Goal: Transaction & Acquisition: Purchase product/service

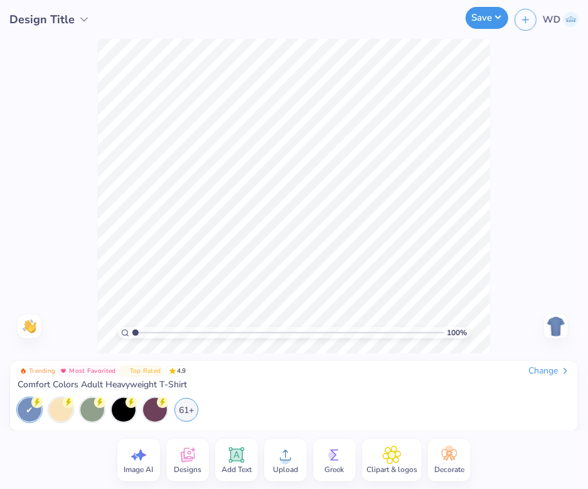
click at [490, 19] on button "Save" at bounding box center [487, 18] width 43 height 22
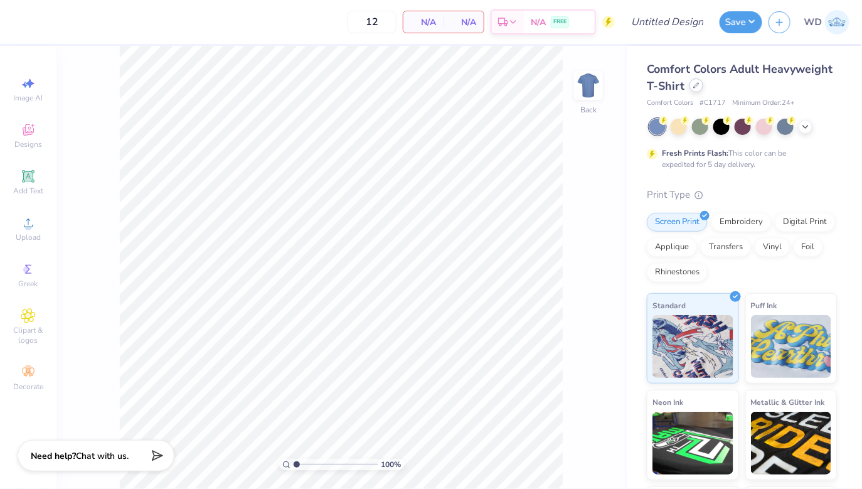
click at [588, 89] on div at bounding box center [697, 85] width 14 height 14
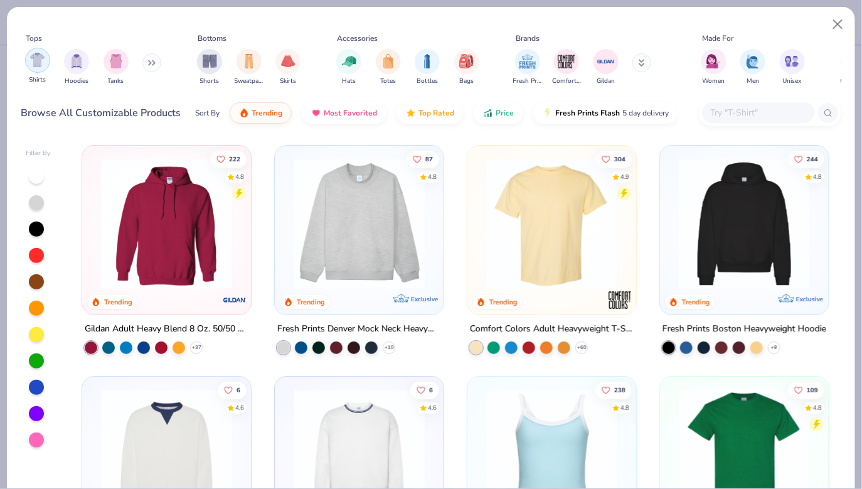
click at [35, 64] on img "filter for Shirts" at bounding box center [37, 60] width 14 height 14
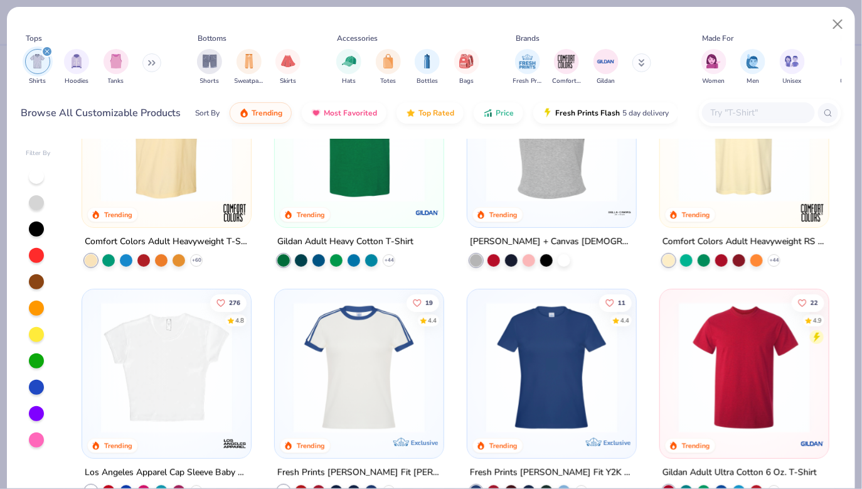
scroll to position [97, 0]
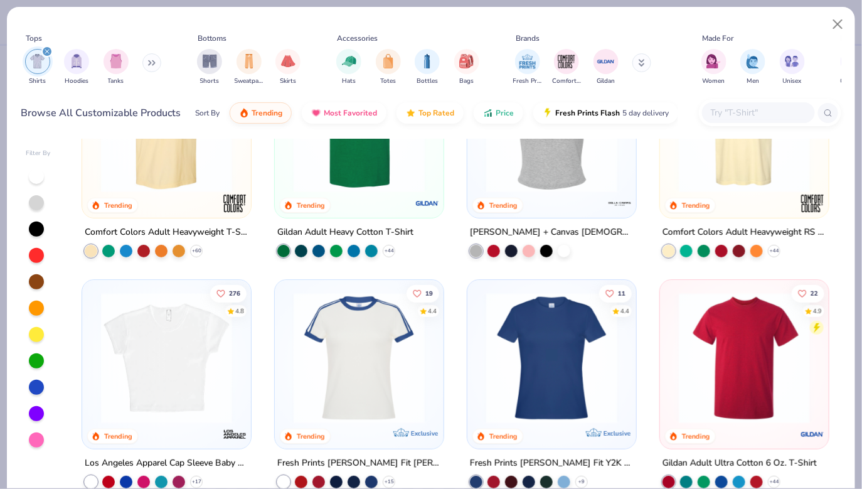
click at [525, 331] on img at bounding box center [552, 357] width 144 height 131
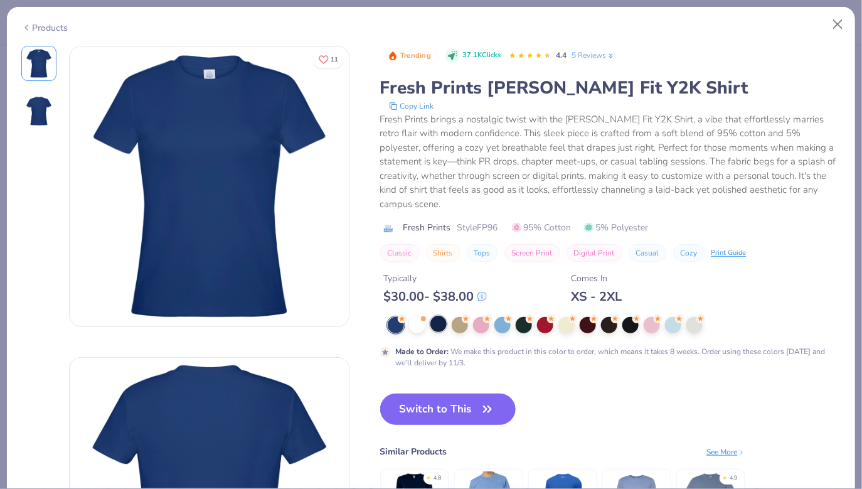
click at [434, 316] on div at bounding box center [439, 324] width 16 height 16
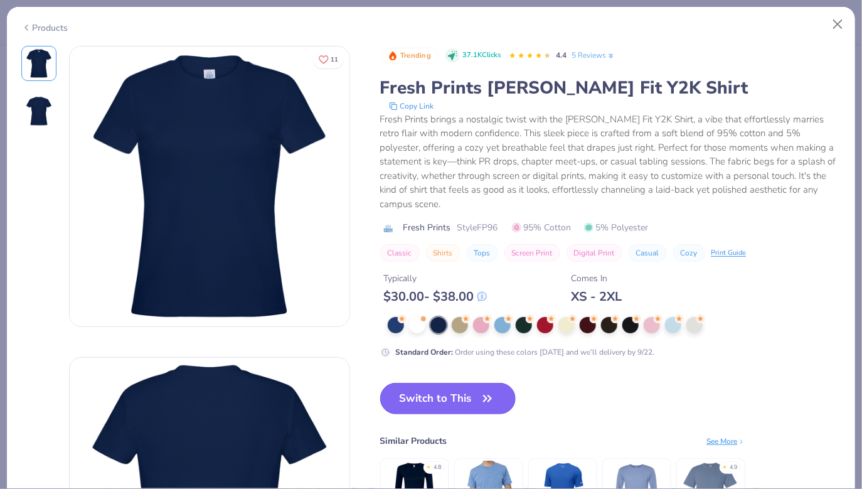
click at [472, 386] on button "Switch to This" at bounding box center [448, 398] width 136 height 31
type input "50"
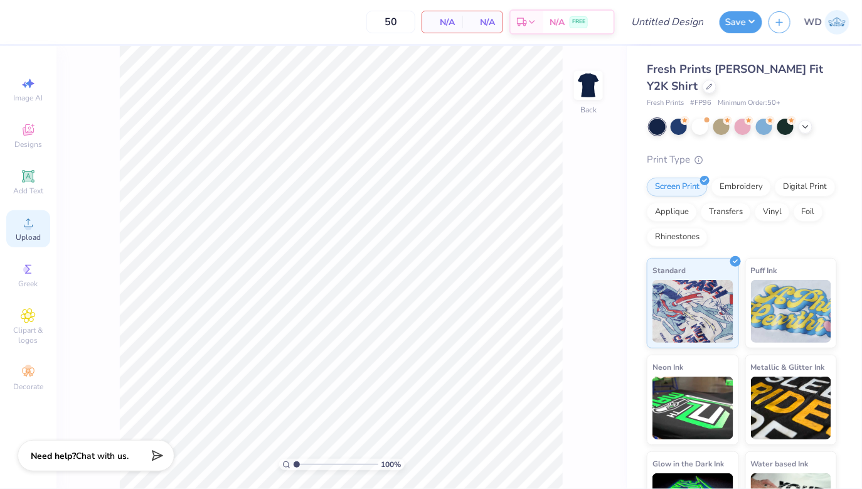
click at [26, 232] on div "Upload" at bounding box center [28, 228] width 44 height 37
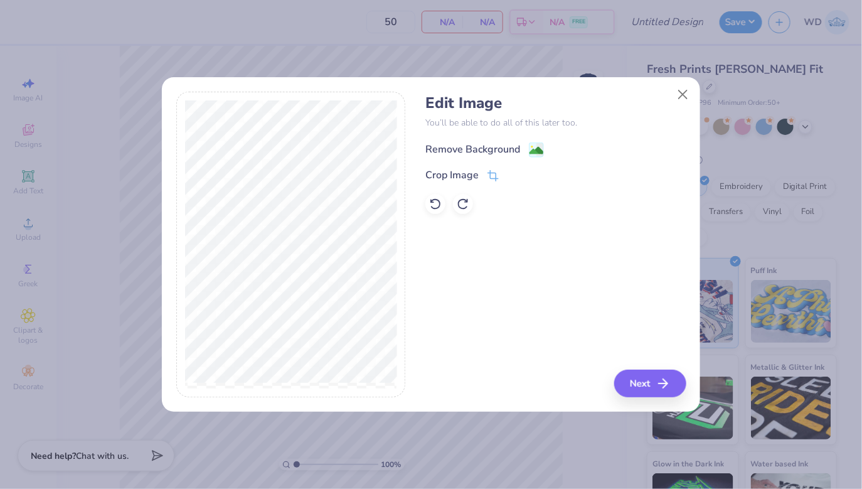
click at [523, 146] on div "Remove Background" at bounding box center [485, 150] width 119 height 16
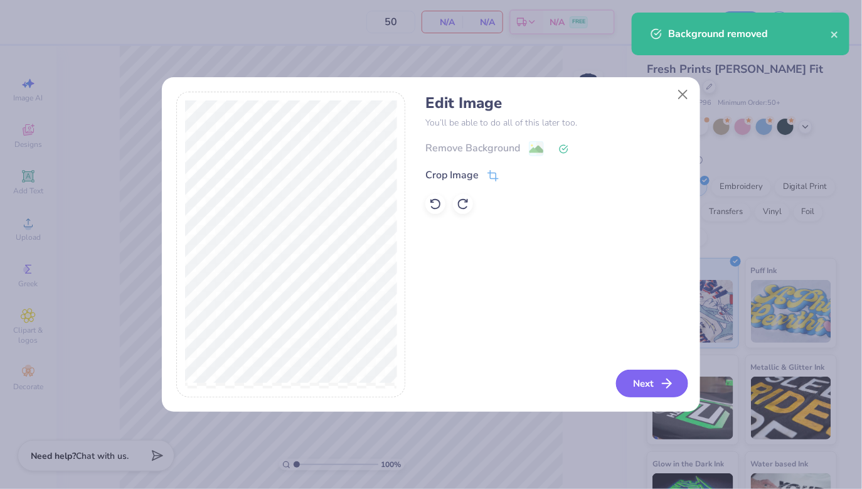
click at [588, 384] on button "Next" at bounding box center [652, 384] width 72 height 28
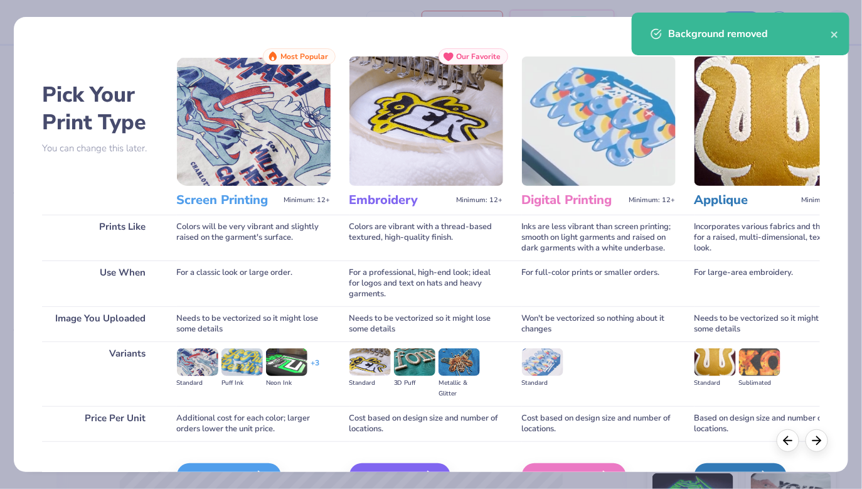
scroll to position [38, 0]
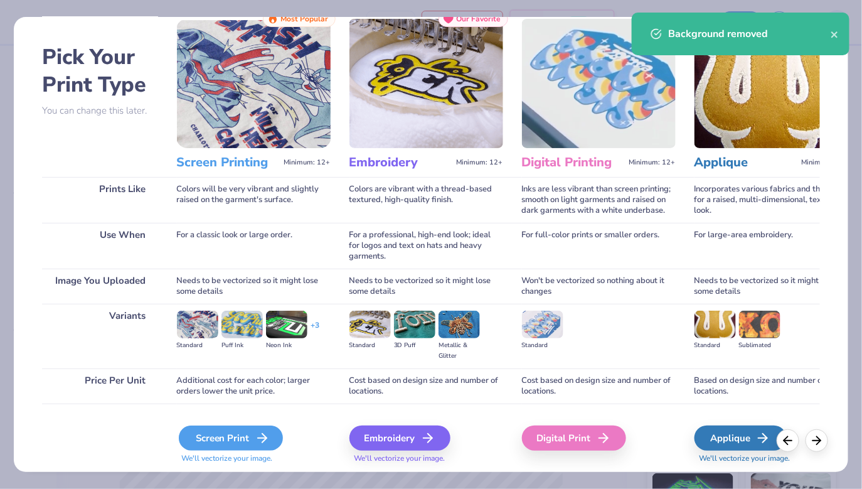
click at [260, 441] on icon at bounding box center [262, 438] width 15 height 15
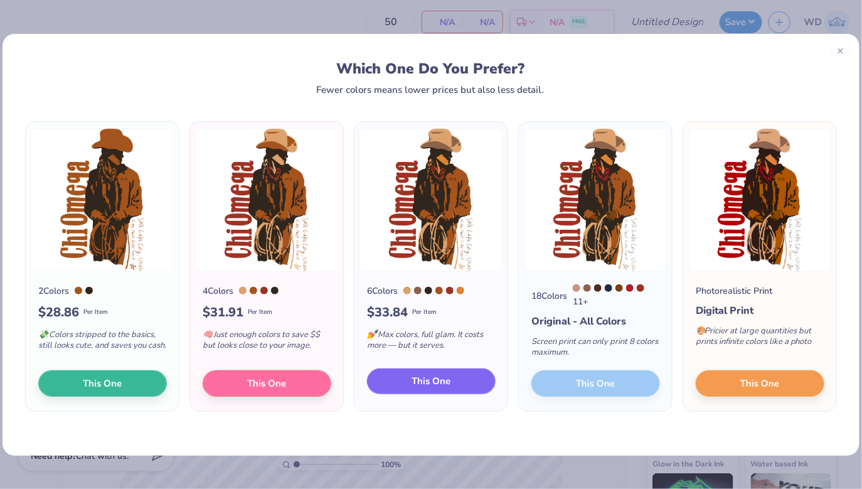
click at [421, 385] on span "This One" at bounding box center [431, 381] width 39 height 14
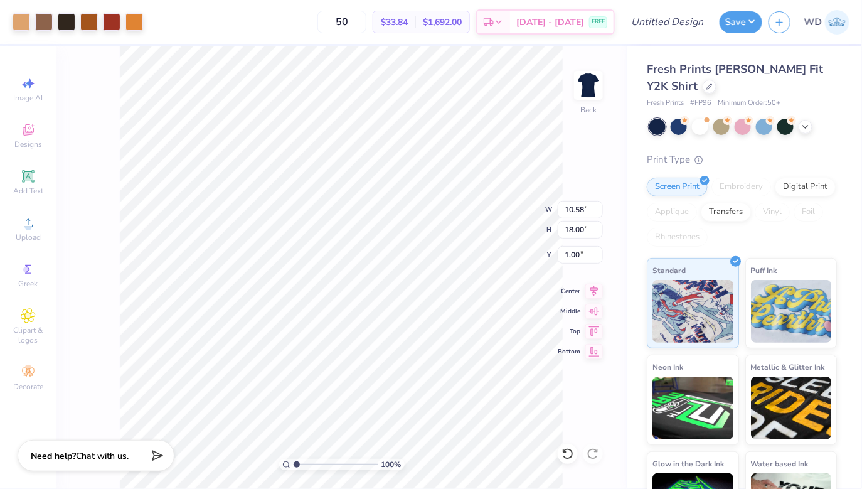
type input "8.80"
type input "14.97"
type input "1.05"
type input "7.54"
type input "12.83"
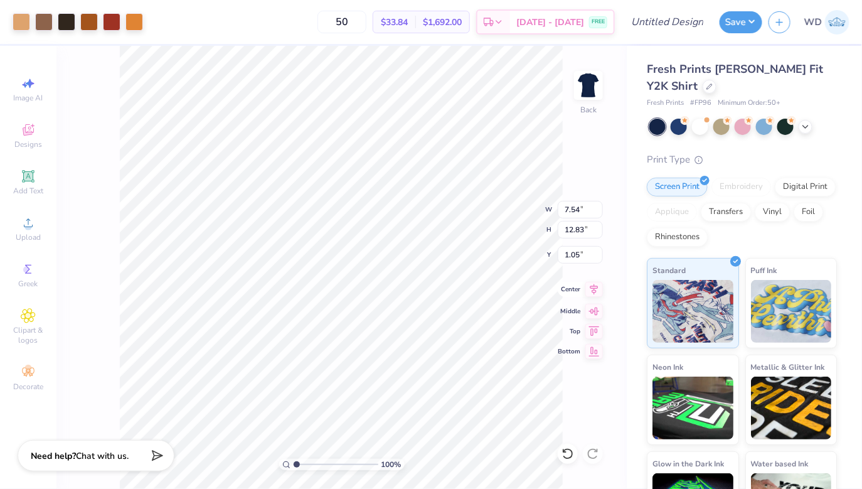
click at [588, 288] on icon at bounding box center [595, 289] width 18 height 15
type input "5.25"
type input "8.93"
type input "3.25"
type input "8.09"
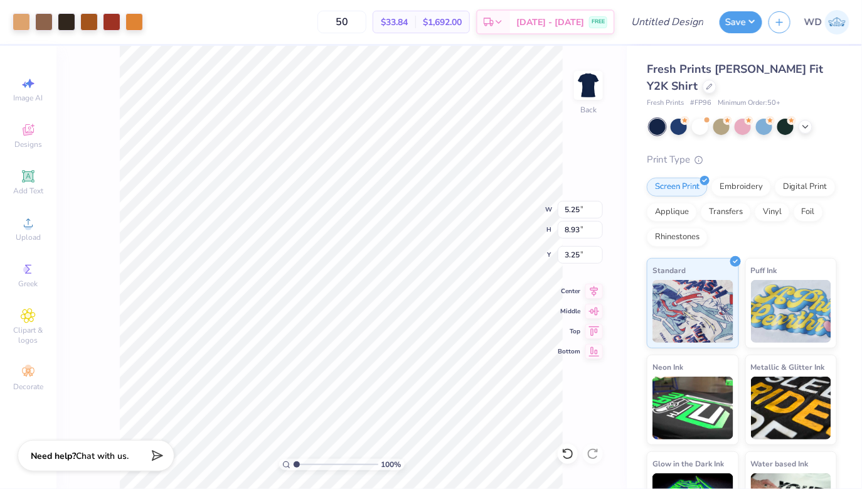
type input "13.77"
type input "1.07"
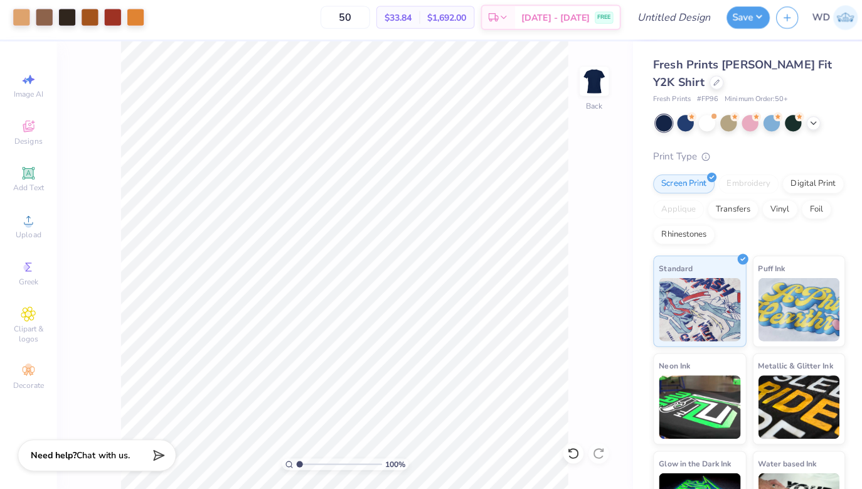
scroll to position [0, 0]
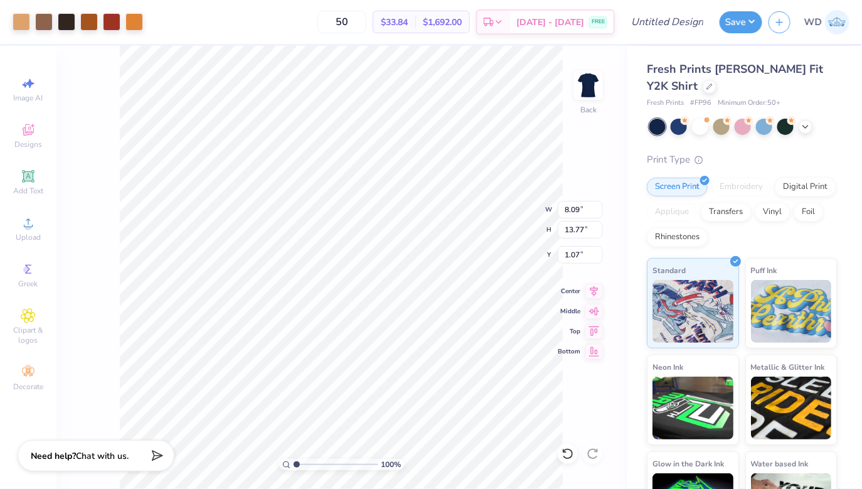
type input "7.65"
type input "13.01"
click at [588, 292] on icon at bounding box center [595, 289] width 8 height 11
drag, startPoint x: 370, startPoint y: 26, endPoint x: 326, endPoint y: 23, distance: 43.5
click at [326, 23] on div "50 $33.84 Per Item $1,692.00 Total Est. Delivery Sep 19 - 22 FREE" at bounding box center [382, 22] width 466 height 44
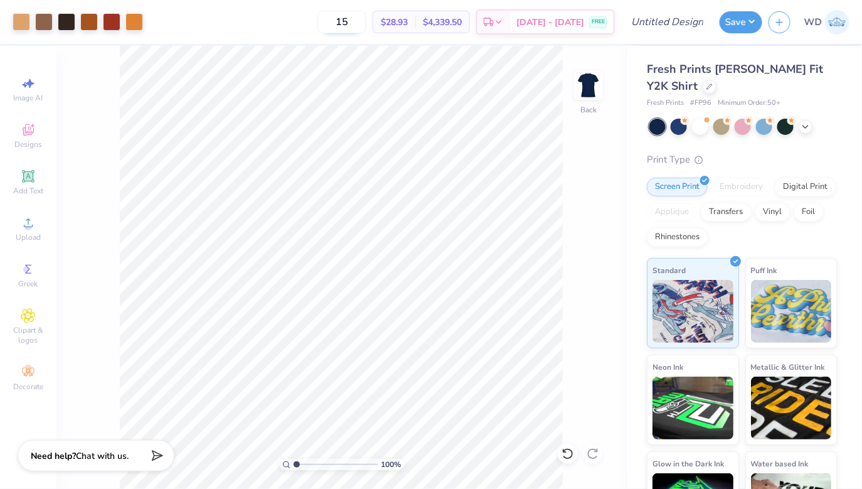
type input "1"
click at [442, 46] on icon at bounding box center [443, 50] width 9 height 9
type input "8.02"
type input "13.65"
click at [588, 291] on icon at bounding box center [595, 289] width 18 height 15
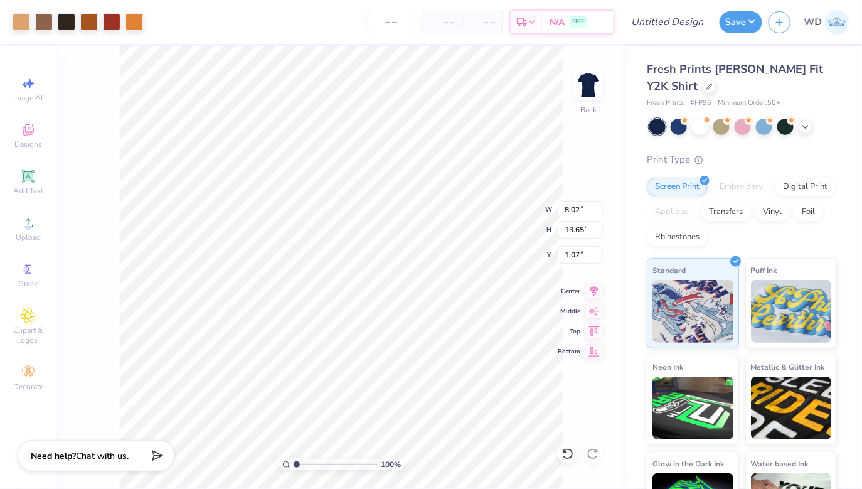
type input "0.87"
type input "3.00"
type input "1.94"
click at [588, 286] on icon at bounding box center [595, 289] width 18 height 15
click at [588, 25] on input "Design Title" at bounding box center [683, 21] width 62 height 25
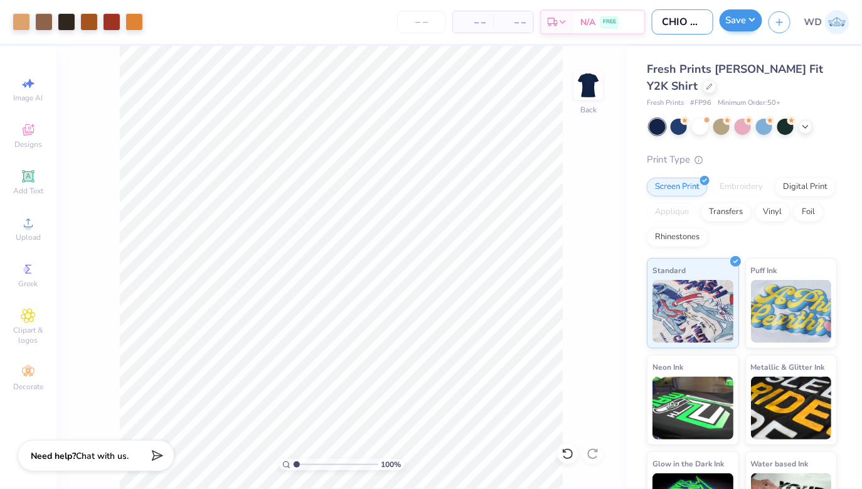
type input "CHIO SHINDIG"
click at [588, 28] on button "Save" at bounding box center [741, 20] width 43 height 22
type input "0"
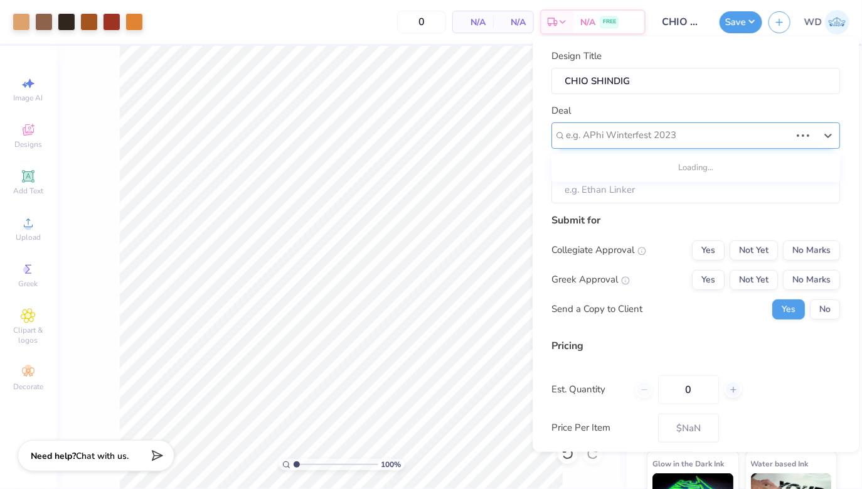
click at [588, 132] on div at bounding box center [679, 135] width 225 height 17
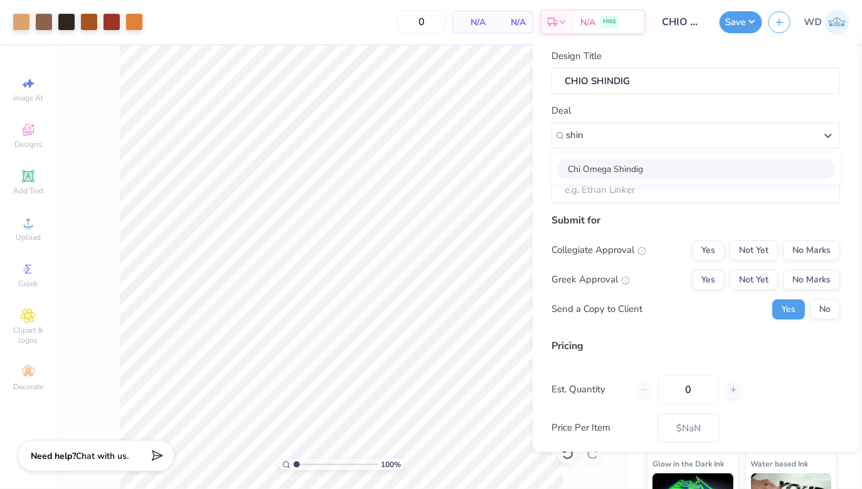
click at [588, 161] on div "Chi Omega Shindig" at bounding box center [696, 168] width 279 height 21
type input "shin"
type input "[PERSON_NAME]"
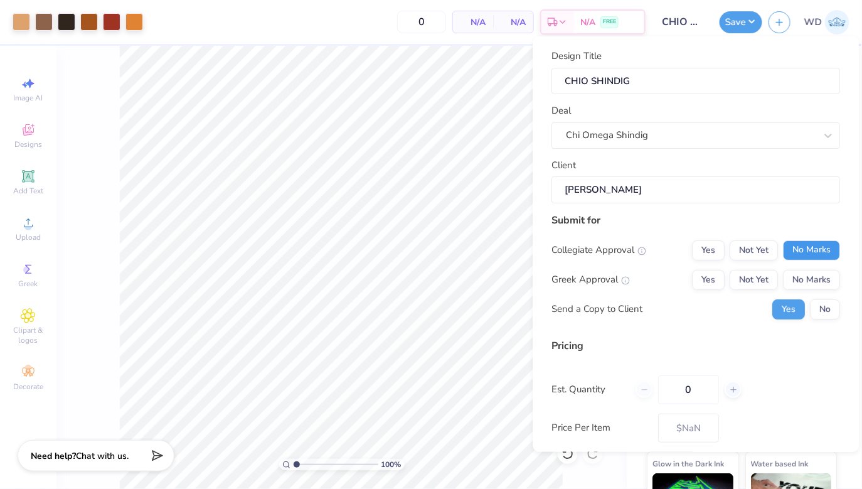
click at [588, 254] on button "No Marks" at bounding box center [812, 250] width 57 height 20
click at [588, 278] on button "Yes" at bounding box center [709, 279] width 33 height 20
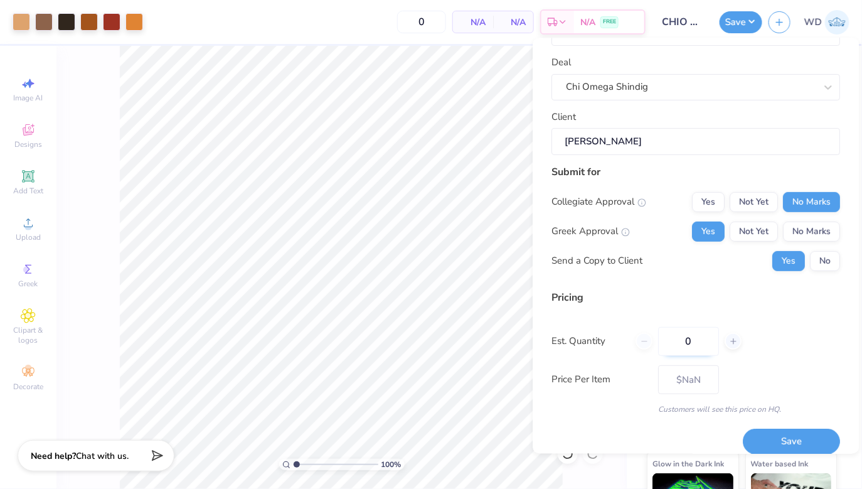
click at [588, 344] on input "0" at bounding box center [689, 341] width 61 height 29
type input "1540"
type input "150"
type input "$34.31"
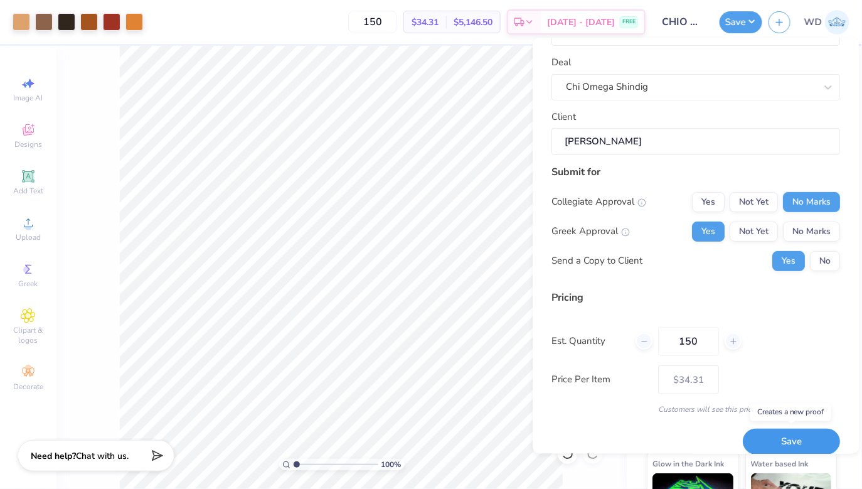
type input "150"
click at [588, 437] on button "Save" at bounding box center [792, 442] width 97 height 26
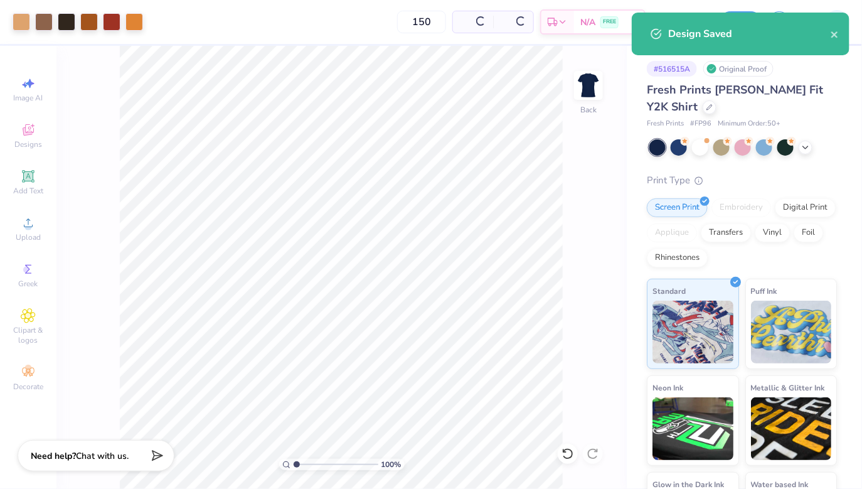
type input "$34.31"
click at [588, 108] on icon at bounding box center [710, 106] width 6 height 6
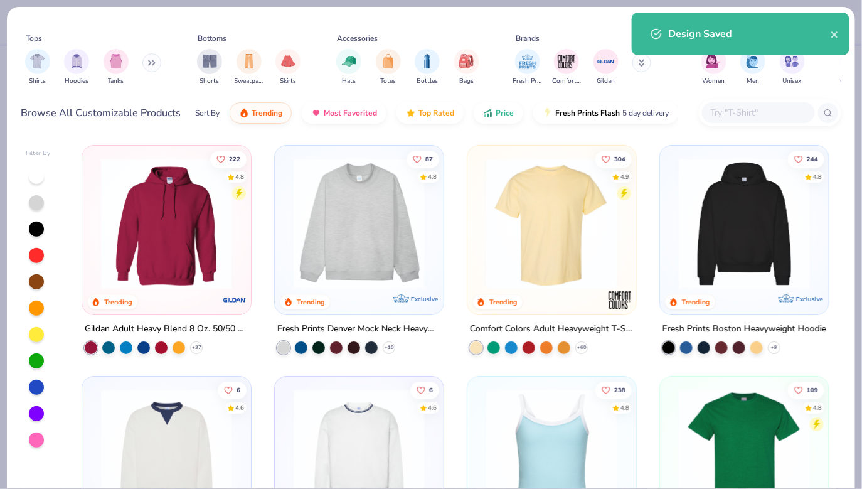
click at [588, 117] on input "text" at bounding box center [758, 112] width 97 height 14
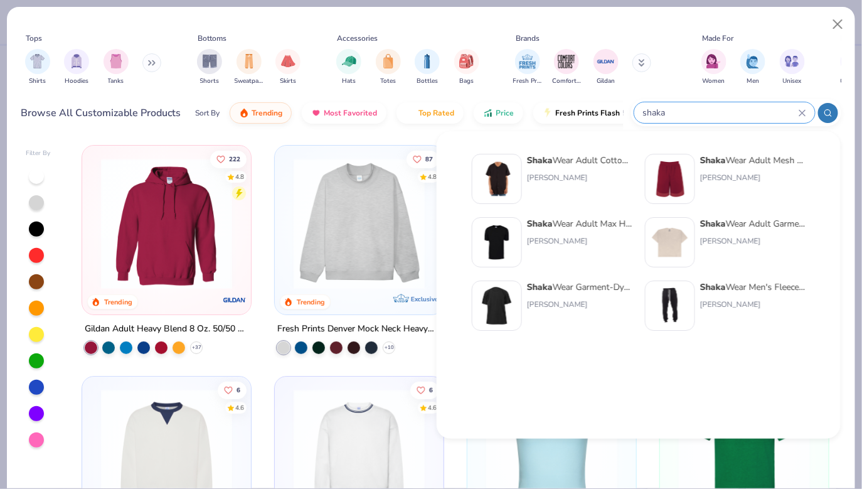
type input "shaka"
click at [496, 232] on img at bounding box center [497, 242] width 39 height 39
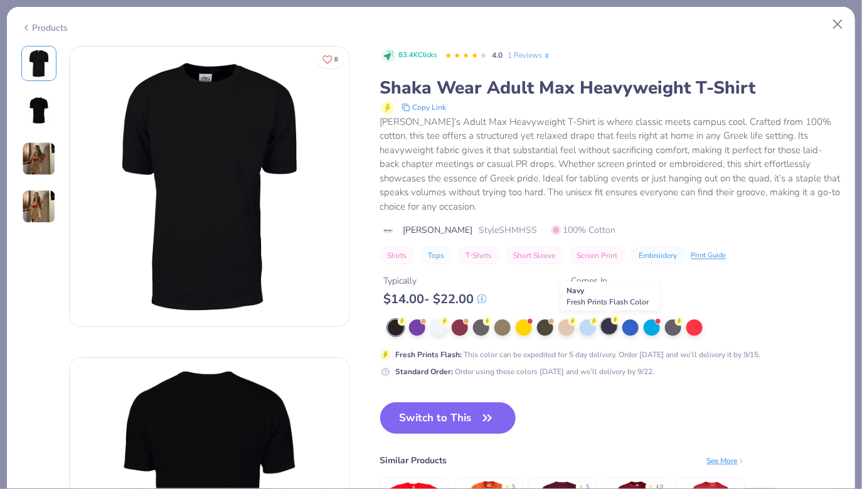
click at [588, 328] on div at bounding box center [609, 326] width 16 height 16
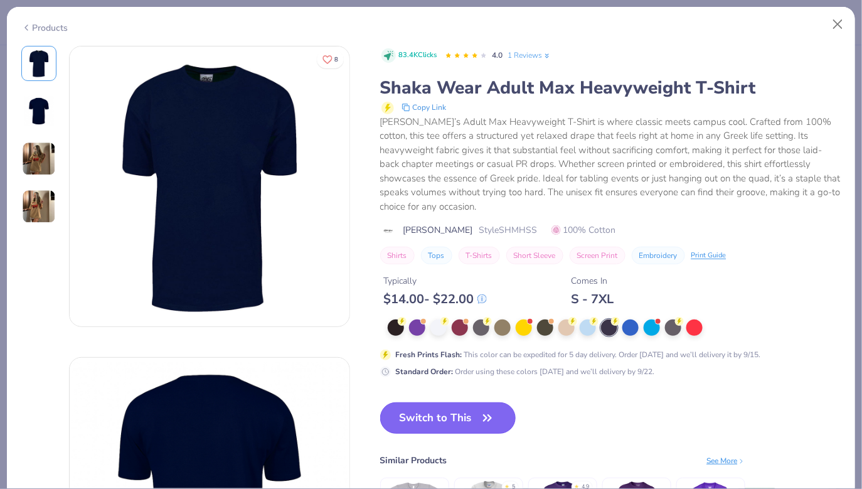
click at [458, 414] on button "Switch to This" at bounding box center [448, 417] width 136 height 31
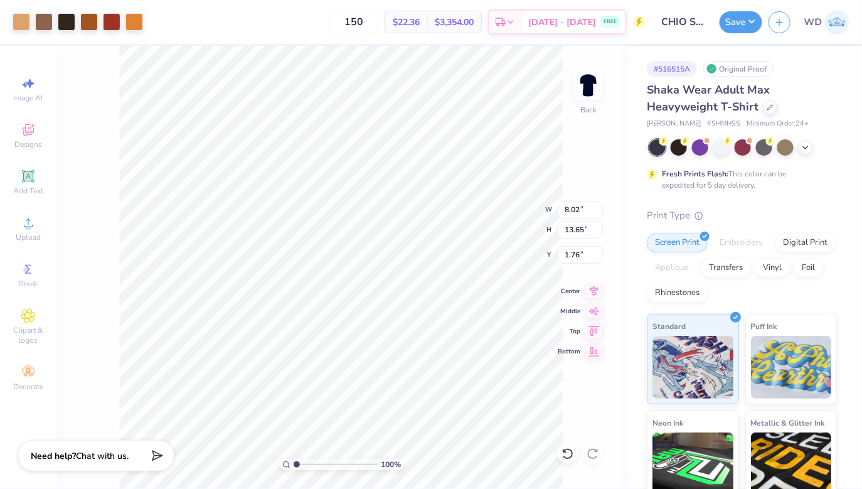
type input "1.48"
type input "9.38"
type input "15.96"
click at [588, 309] on icon at bounding box center [594, 309] width 11 height 8
click at [588, 289] on icon at bounding box center [595, 289] width 18 height 15
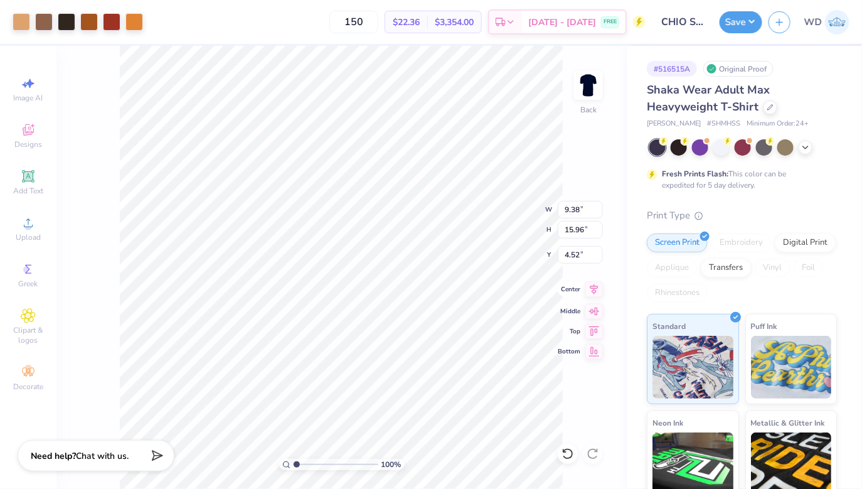
type input "1.76"
type input "9.81"
type input "16.69"
type input "1.41"
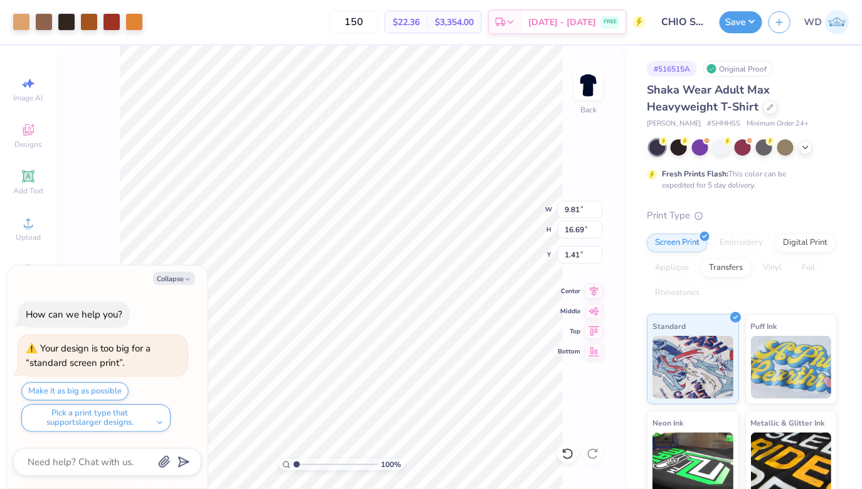
type textarea "x"
type input "1.44"
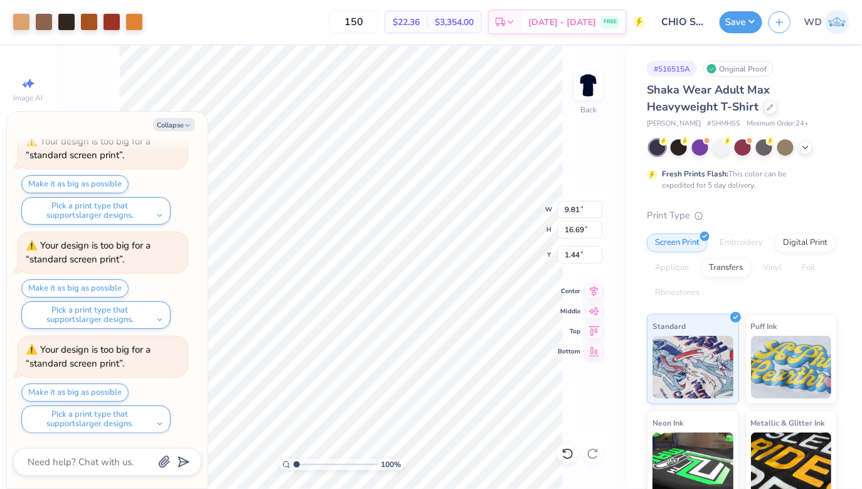
scroll to position [158, 0]
type textarea "x"
type input "1.46"
click at [588, 291] on icon at bounding box center [595, 289] width 18 height 15
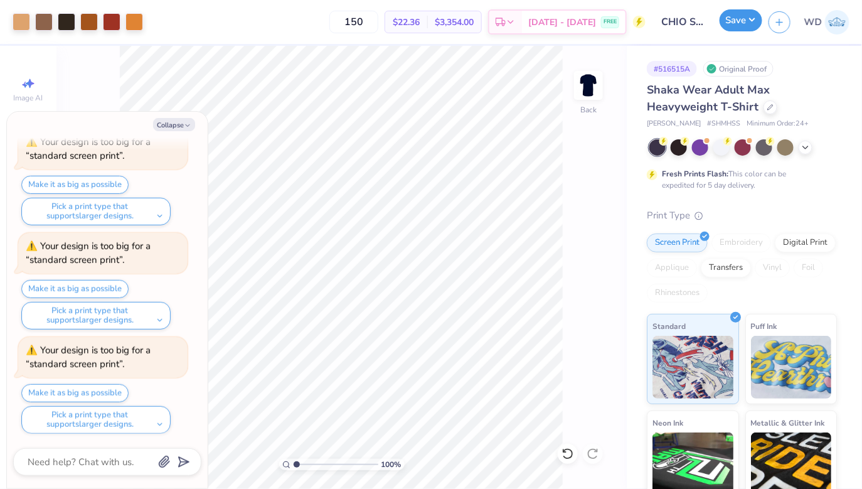
click at [588, 26] on button "Save" at bounding box center [741, 20] width 43 height 22
type textarea "x"
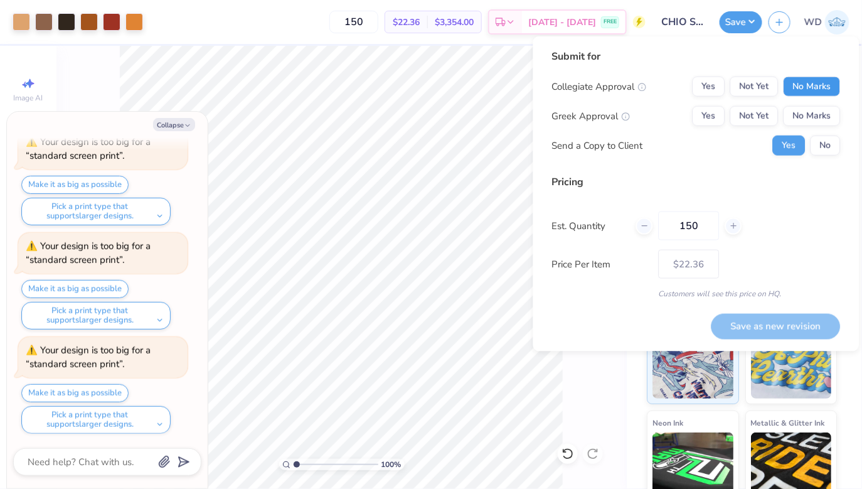
click at [588, 82] on button "No Marks" at bounding box center [812, 87] width 57 height 20
click at [588, 110] on button "Yes" at bounding box center [709, 116] width 33 height 20
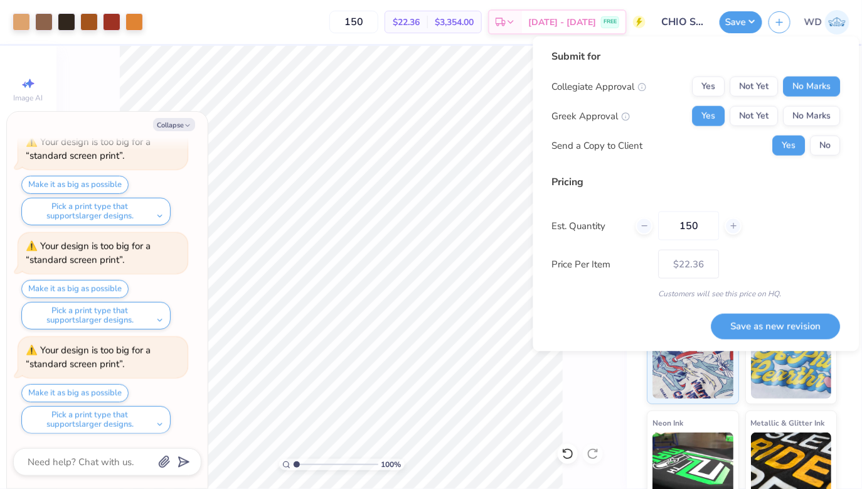
drag, startPoint x: 705, startPoint y: 227, endPoint x: 623, endPoint y: 211, distance: 83.2
click at [588, 212] on div "Est. Quantity 150" at bounding box center [696, 226] width 289 height 29
type input "30"
type input "$36.08"
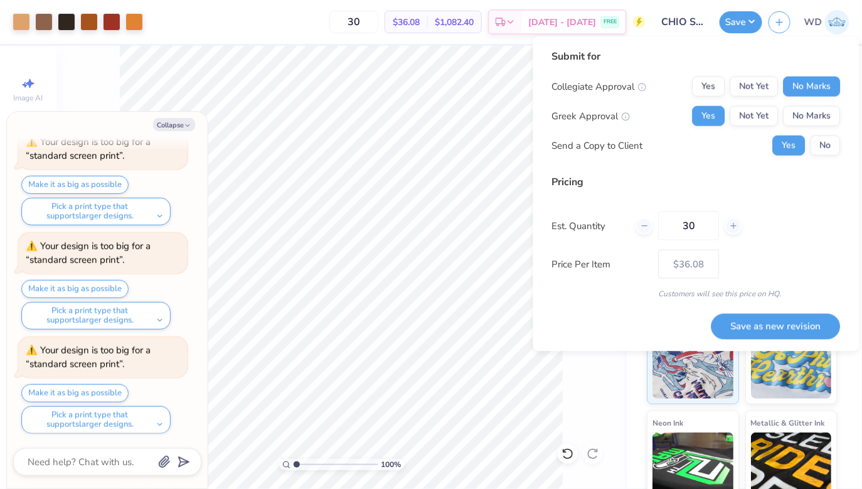
type input "30"
click at [588, 290] on div "Customers will see this price on HQ." at bounding box center [696, 293] width 289 height 11
click at [588, 323] on button "Save as new revision" at bounding box center [776, 326] width 129 height 26
type input "$36.08"
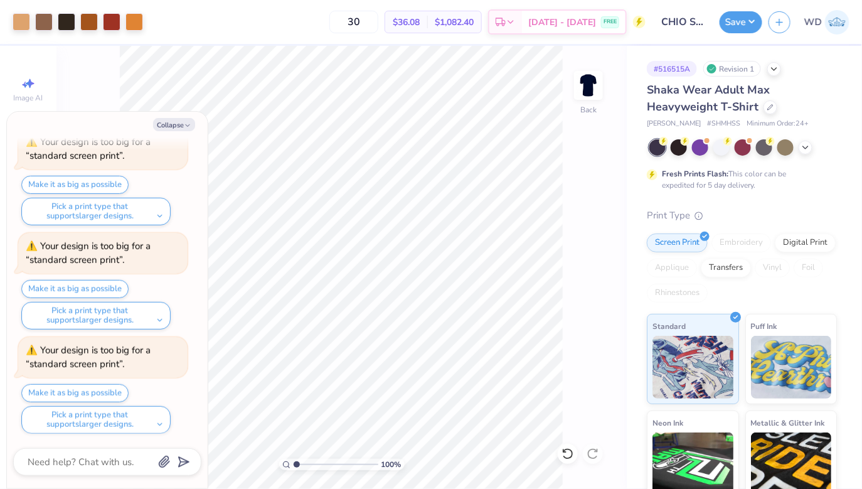
click at [181, 113] on div "Collapse How can we help you? Your design is too big for a “standard screen pri…" at bounding box center [107, 300] width 201 height 377
click at [181, 124] on button "Collapse" at bounding box center [174, 124] width 42 height 13
type textarea "x"
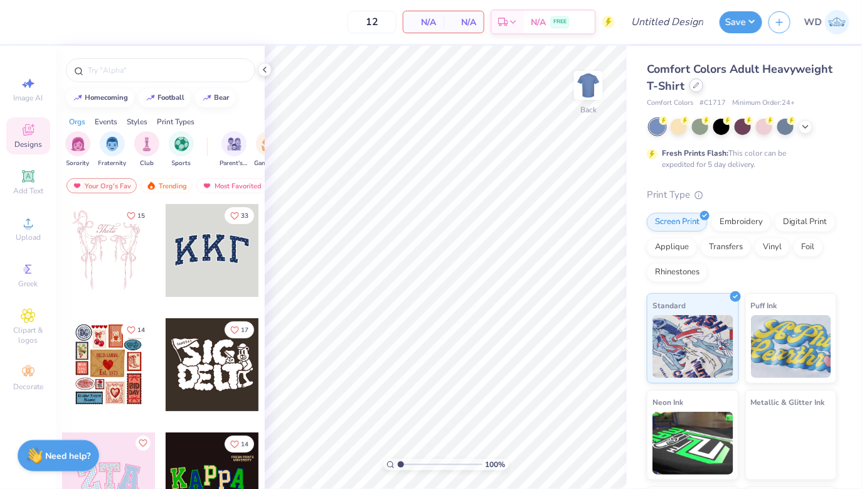
click at [699, 90] on div at bounding box center [697, 85] width 14 height 14
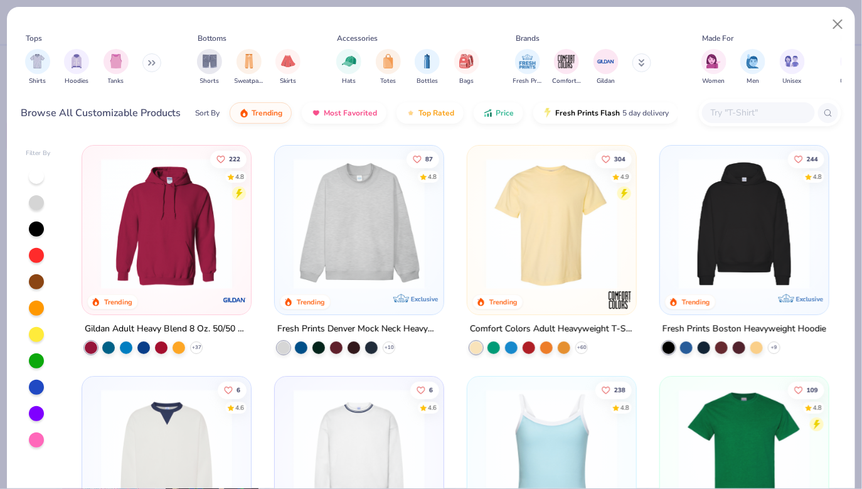
click at [734, 115] on input "text" at bounding box center [758, 112] width 97 height 14
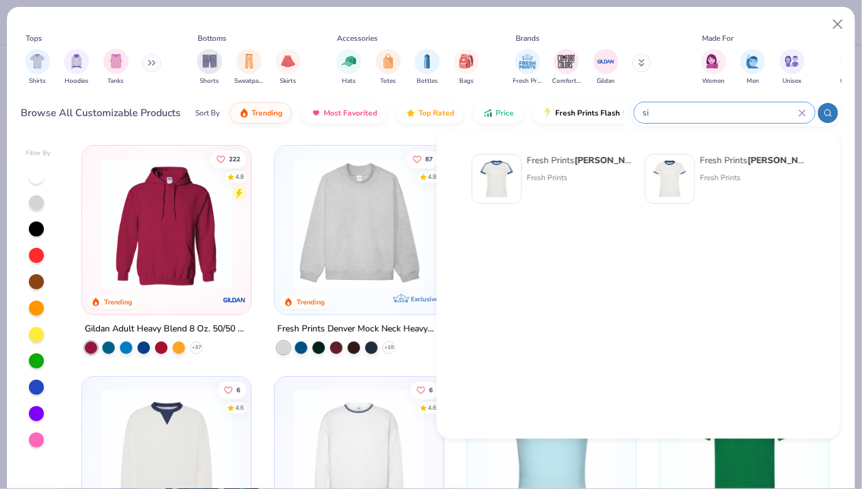
type input "s"
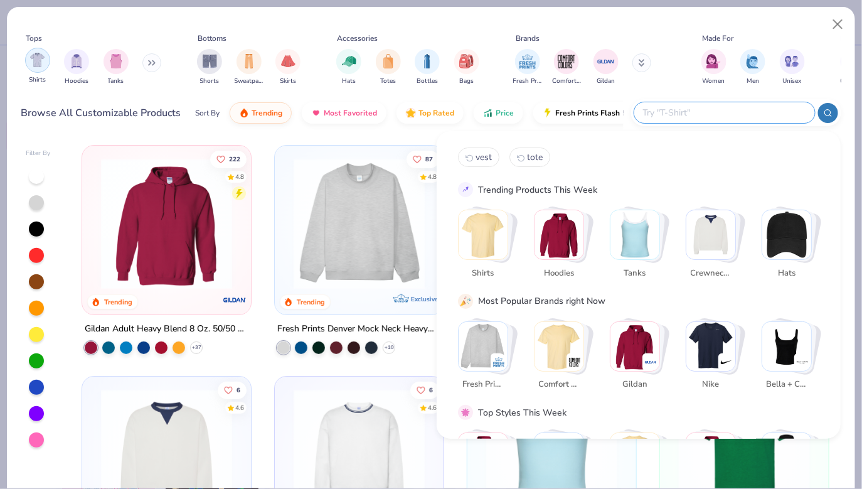
click at [30, 60] on img "filter for Shirts" at bounding box center [37, 60] width 14 height 14
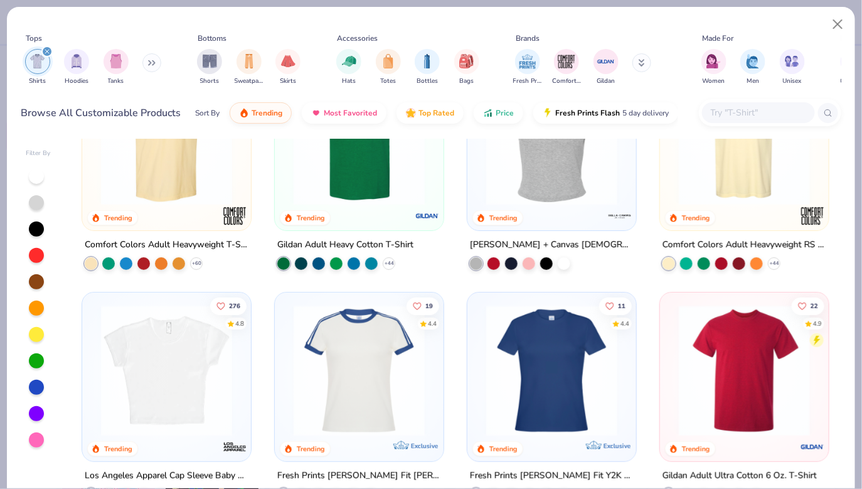
scroll to position [99, 0]
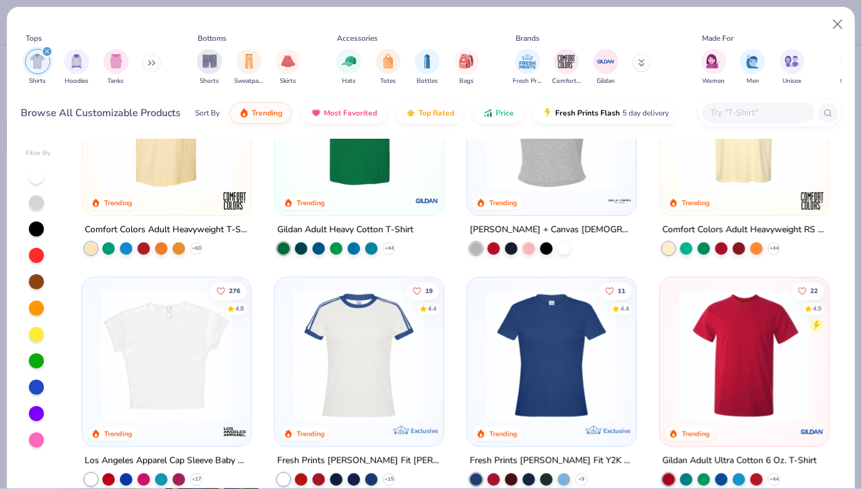
click at [564, 358] on img at bounding box center [552, 355] width 144 height 131
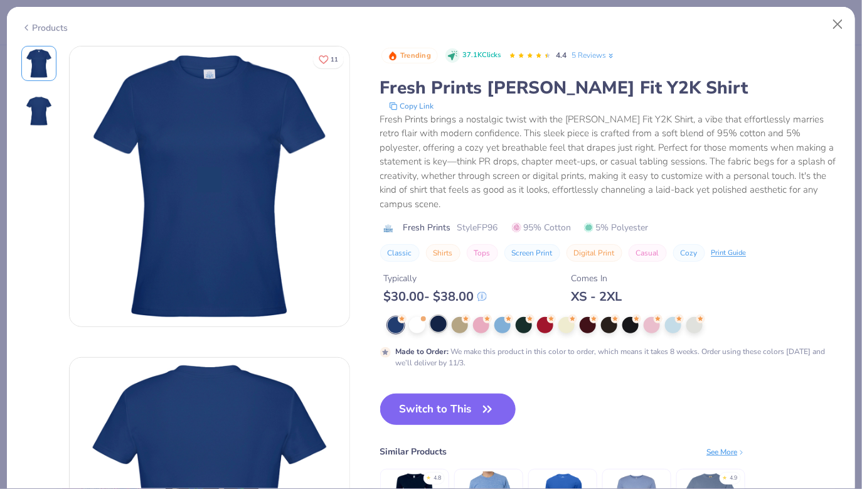
click at [442, 316] on div at bounding box center [439, 324] width 16 height 16
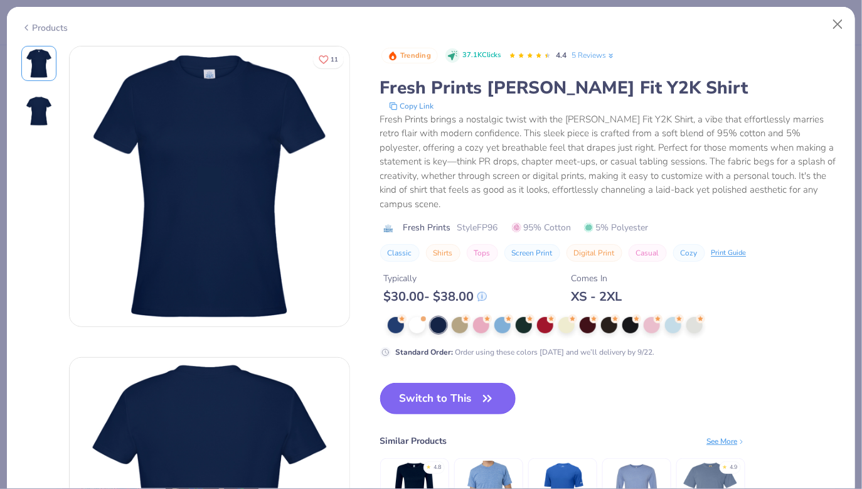
click at [467, 399] on button "Switch to This" at bounding box center [448, 398] width 136 height 31
type input "50"
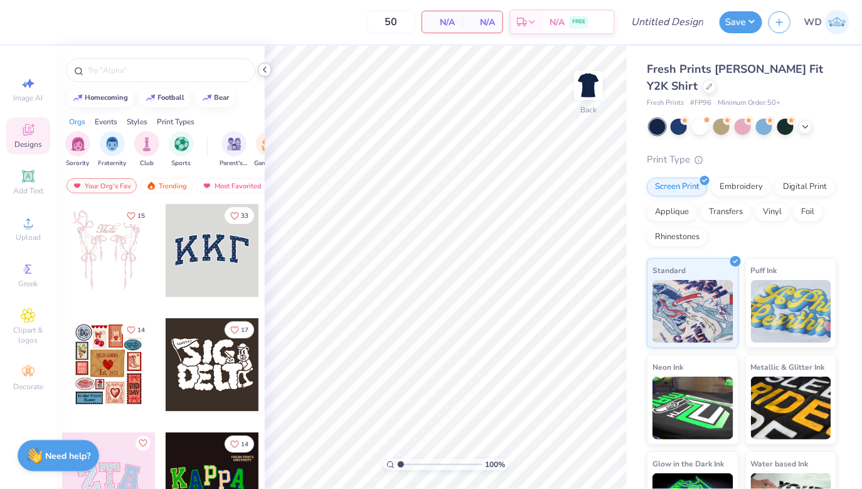
click at [264, 72] on icon at bounding box center [265, 70] width 10 height 10
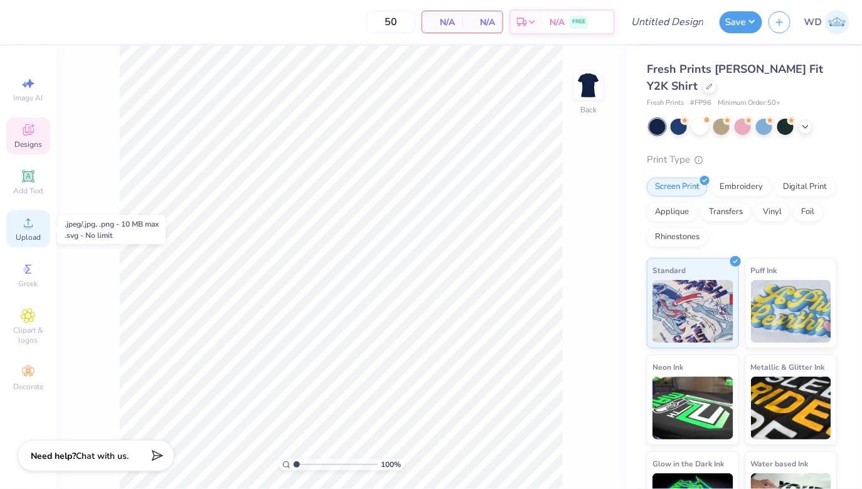
click at [36, 235] on span "Upload" at bounding box center [28, 237] width 25 height 10
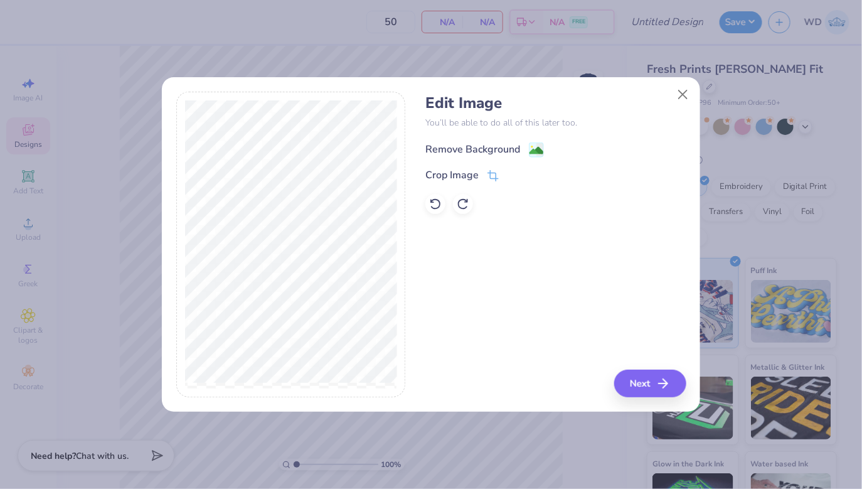
click at [540, 145] on image at bounding box center [537, 151] width 14 height 14
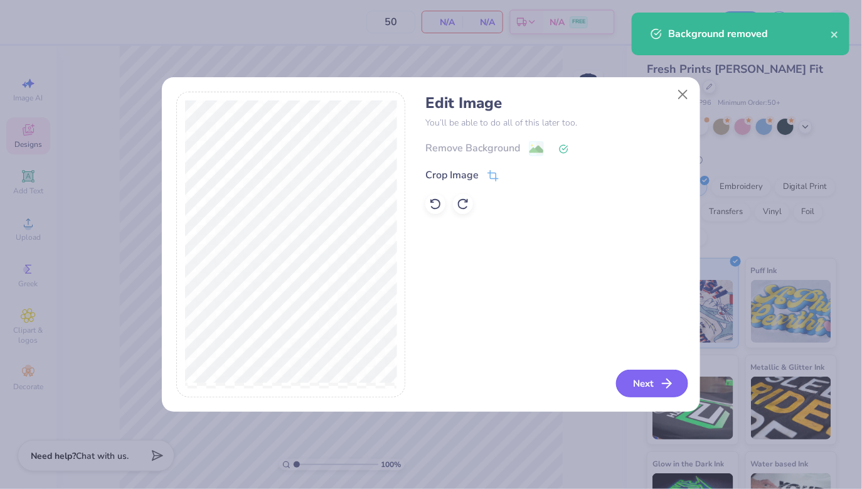
click at [637, 385] on button "Next" at bounding box center [652, 384] width 72 height 28
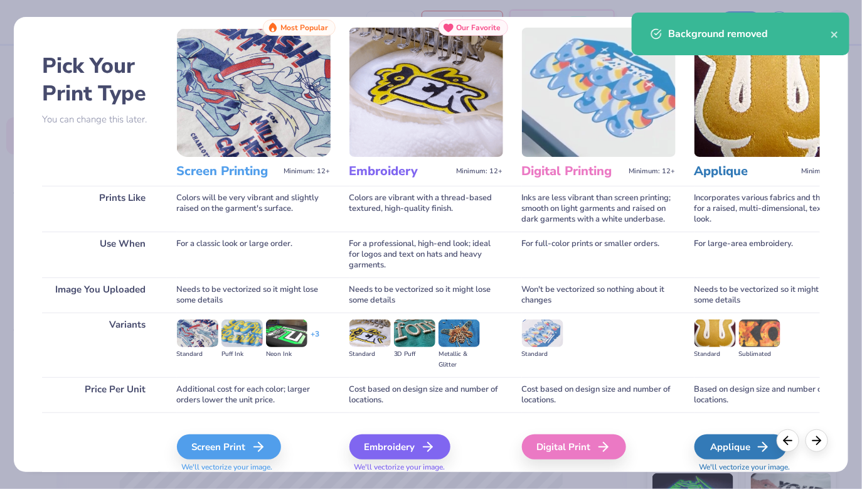
scroll to position [30, 0]
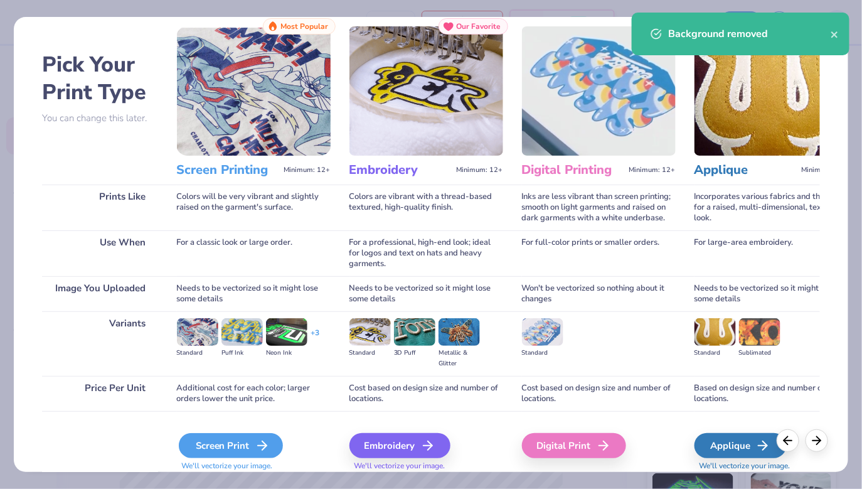
click at [227, 441] on div "Screen Print" at bounding box center [231, 445] width 104 height 25
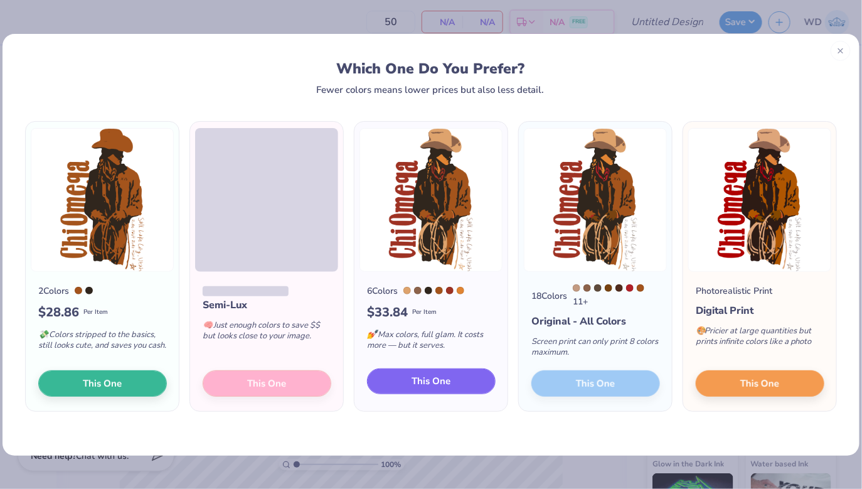
click at [419, 380] on span "This One" at bounding box center [431, 381] width 39 height 14
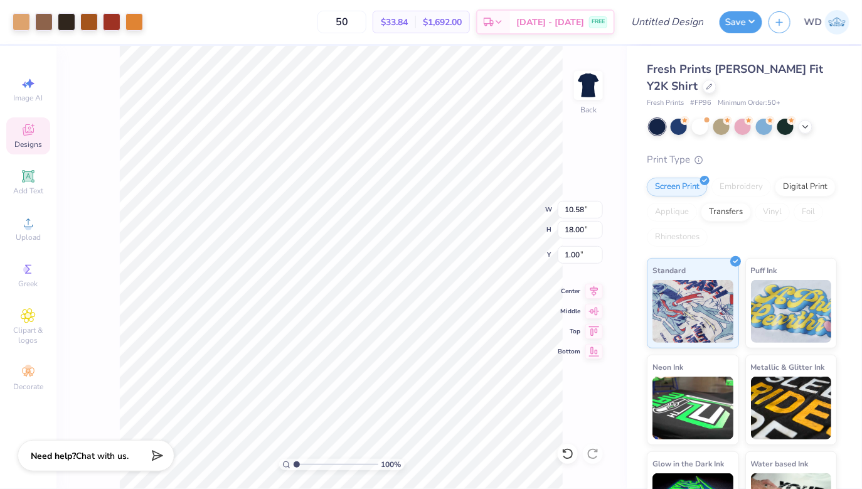
type input "8.42"
type input "14.33"
type input "1.37"
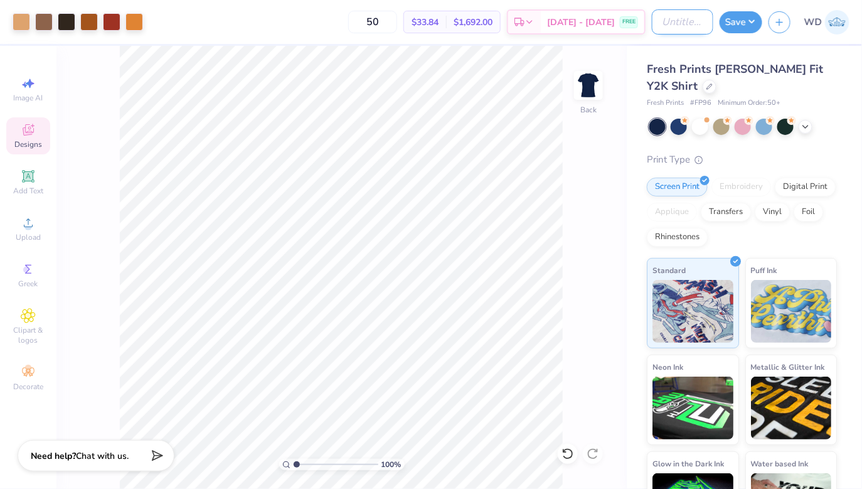
click at [690, 20] on input "Design Title" at bounding box center [683, 21] width 62 height 25
type input "S"
type input "c"
type input "CHIO [PERSON_NAME]"
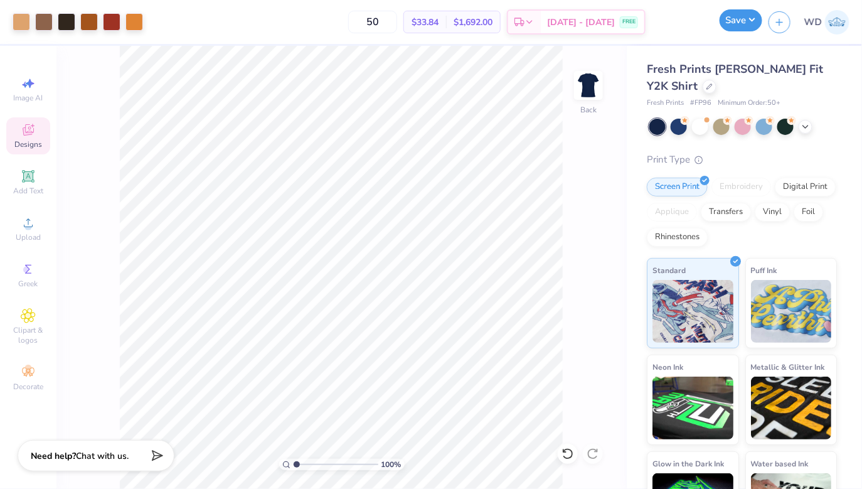
scroll to position [0, 0]
click at [749, 15] on button "Save" at bounding box center [741, 20] width 43 height 22
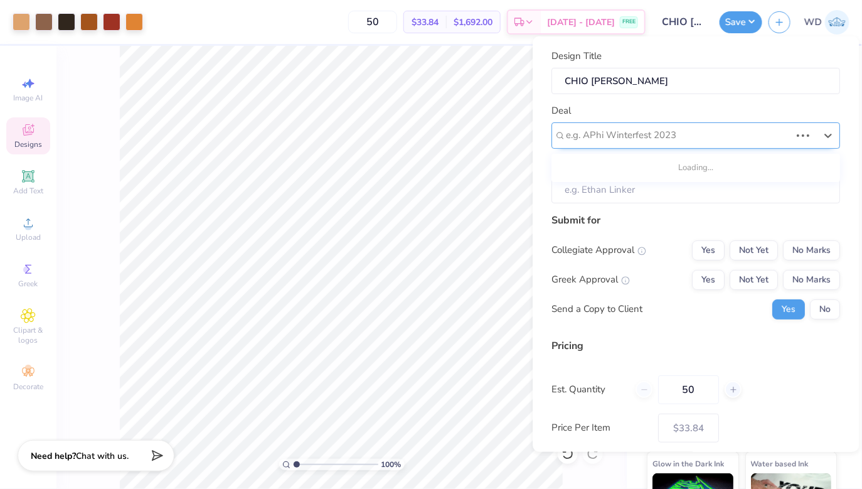
click at [687, 127] on div at bounding box center [679, 135] width 225 height 17
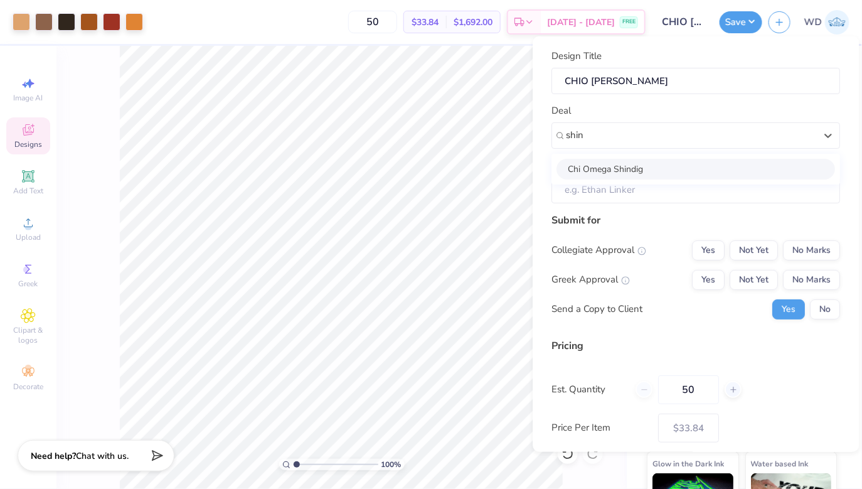
click at [652, 168] on div "Chi Omega Shindig" at bounding box center [696, 168] width 279 height 21
type input "shin"
type input "[PERSON_NAME]"
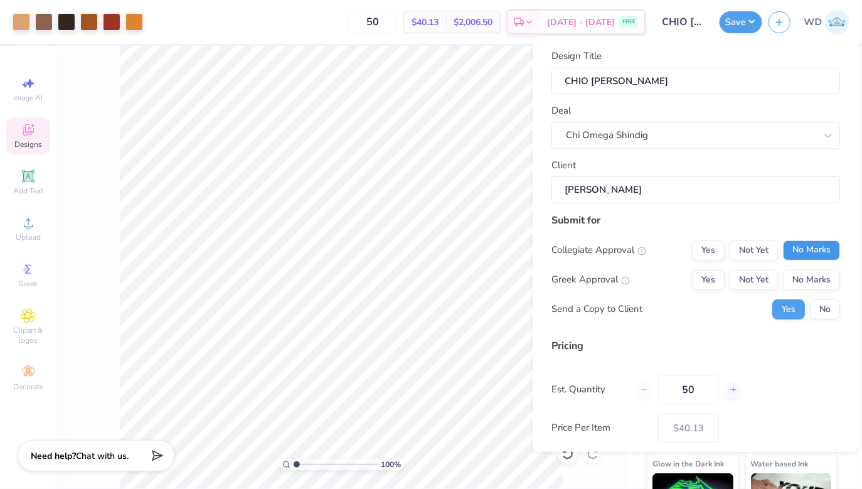
click at [805, 250] on button "No Marks" at bounding box center [812, 250] width 57 height 20
click at [715, 284] on button "Yes" at bounding box center [709, 279] width 33 height 20
type input "$40.13"
drag, startPoint x: 700, startPoint y: 390, endPoint x: 634, endPoint y: 380, distance: 67.3
click at [634, 380] on div "Est. Quantity 50" at bounding box center [696, 389] width 289 height 29
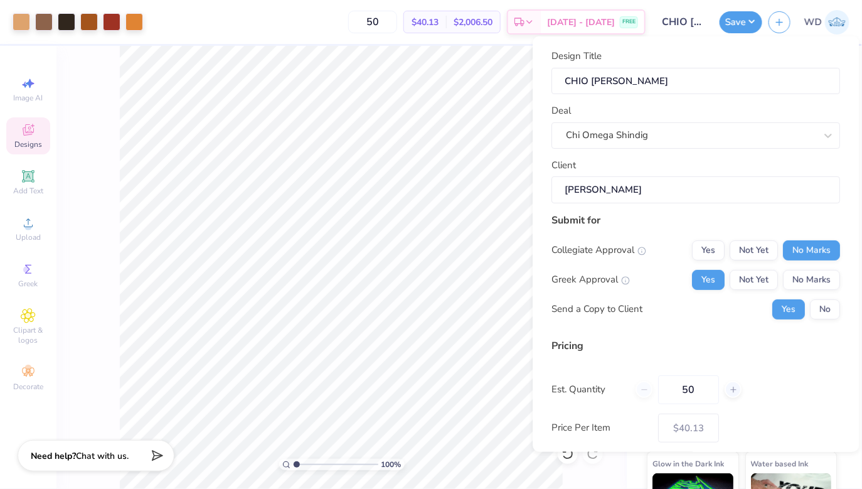
type input "1"
type input "150"
type input "– –"
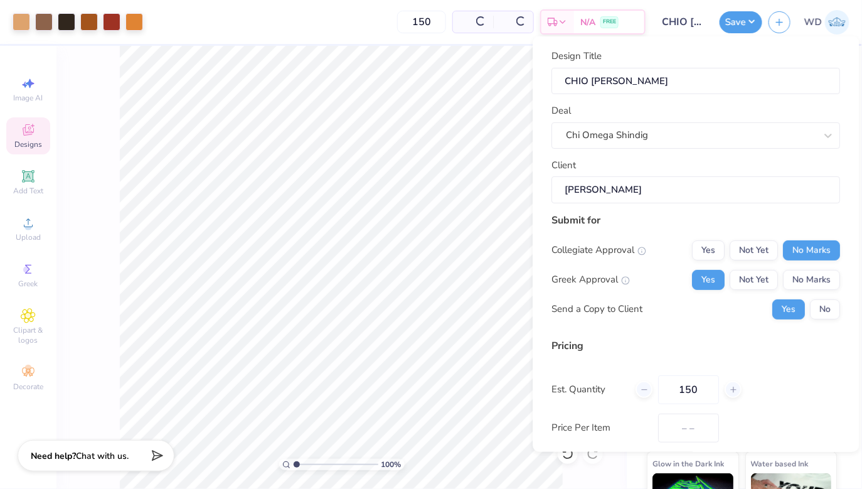
type input "150"
click at [760, 394] on div "Est. Quantity 150" at bounding box center [696, 389] width 289 height 29
type input "$34.31"
click at [739, 24] on button "Save" at bounding box center [741, 20] width 43 height 22
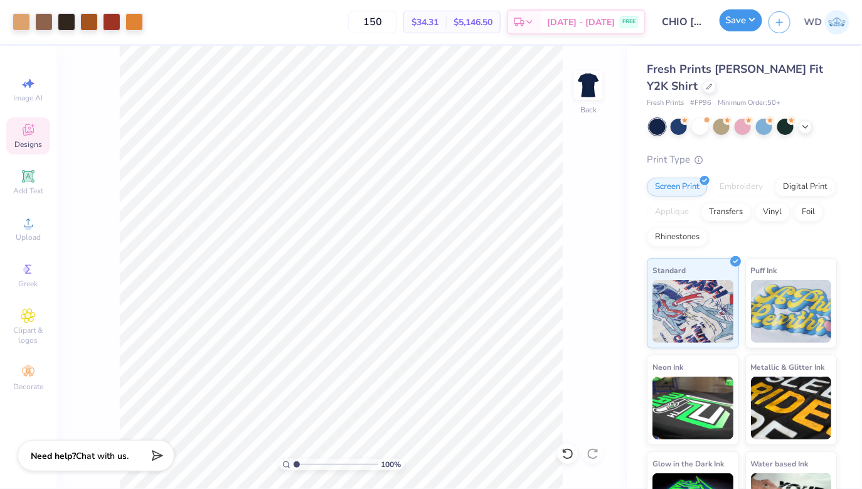
click at [739, 25] on button "Save" at bounding box center [741, 20] width 43 height 22
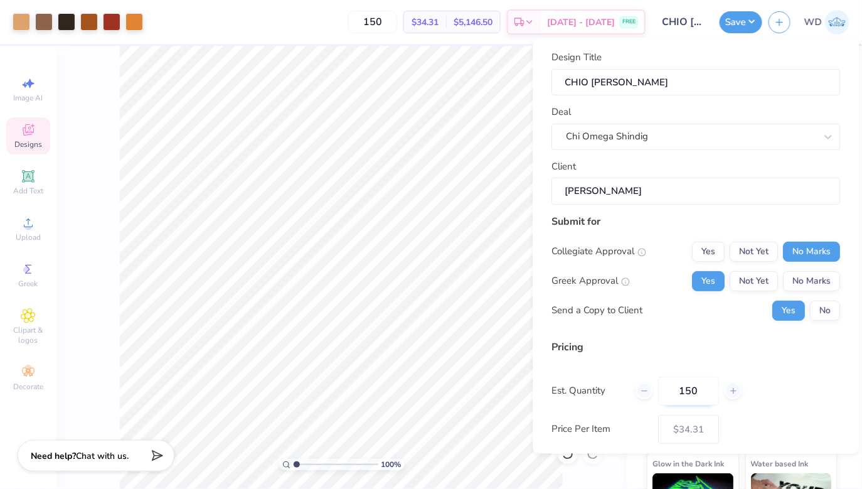
scroll to position [62, 0]
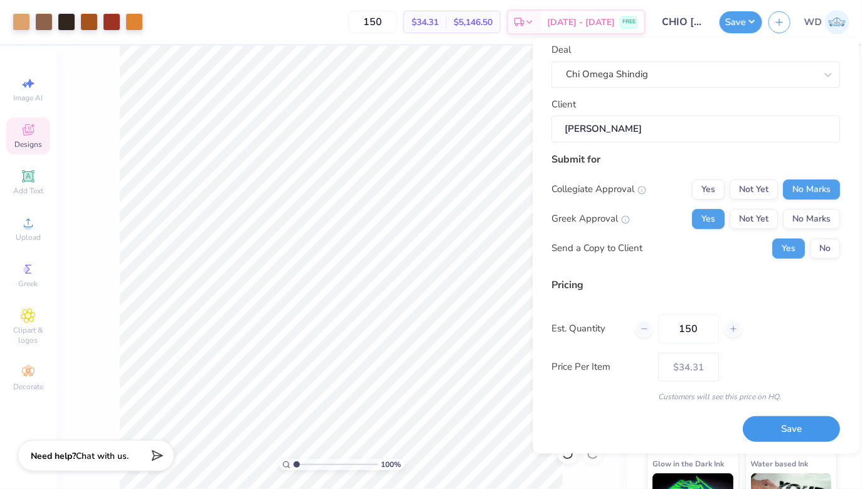
click at [773, 431] on button "Save" at bounding box center [792, 429] width 97 height 26
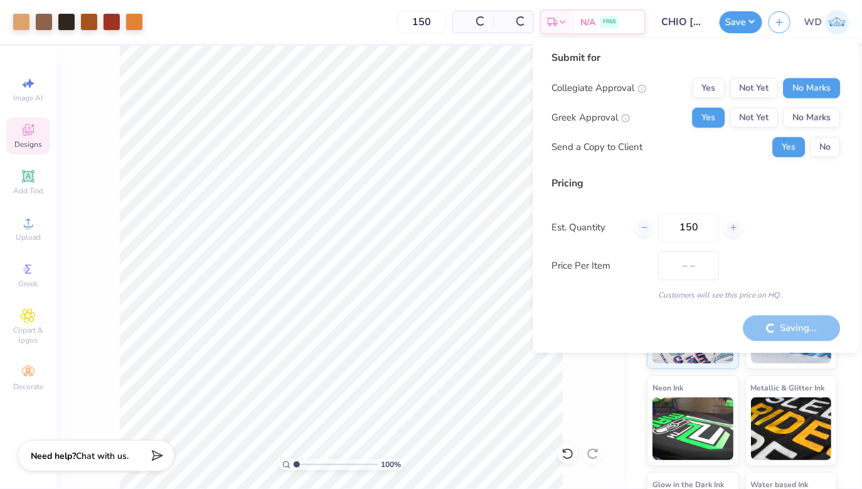
type input "$28.93"
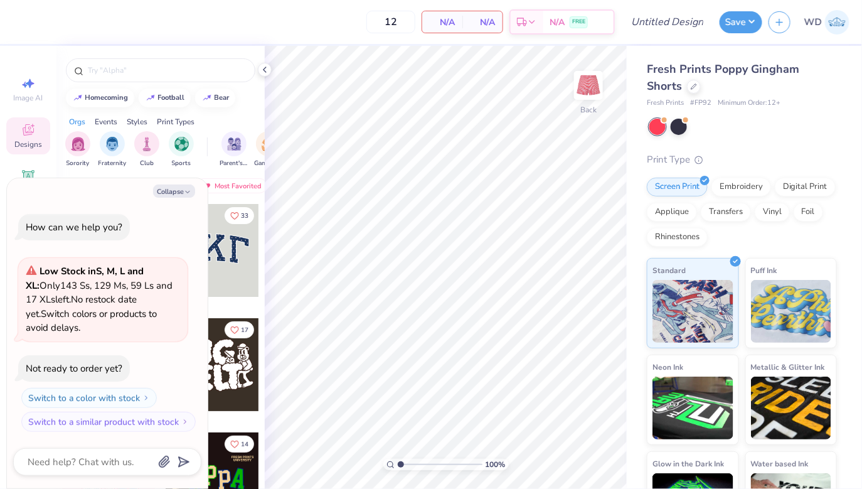
click at [255, 68] on div at bounding box center [160, 67] width 208 height 43
click at [263, 70] on icon at bounding box center [265, 70] width 10 height 10
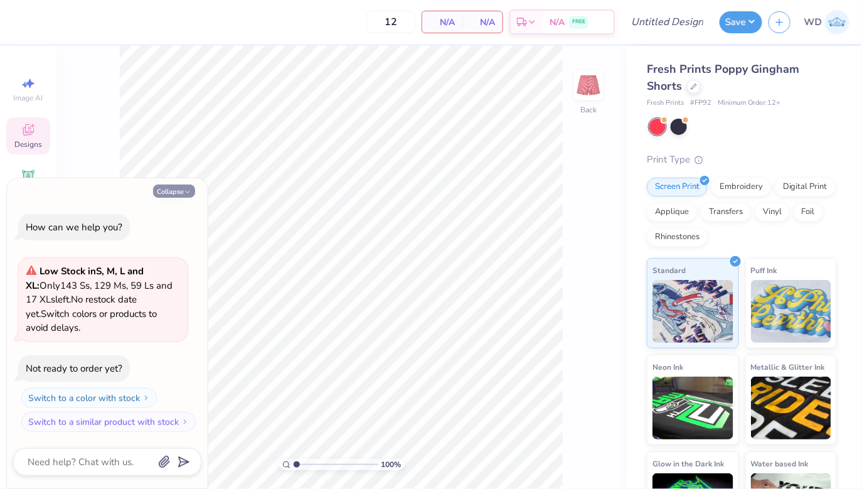
click at [181, 196] on button "Collapse" at bounding box center [174, 191] width 42 height 13
type textarea "x"
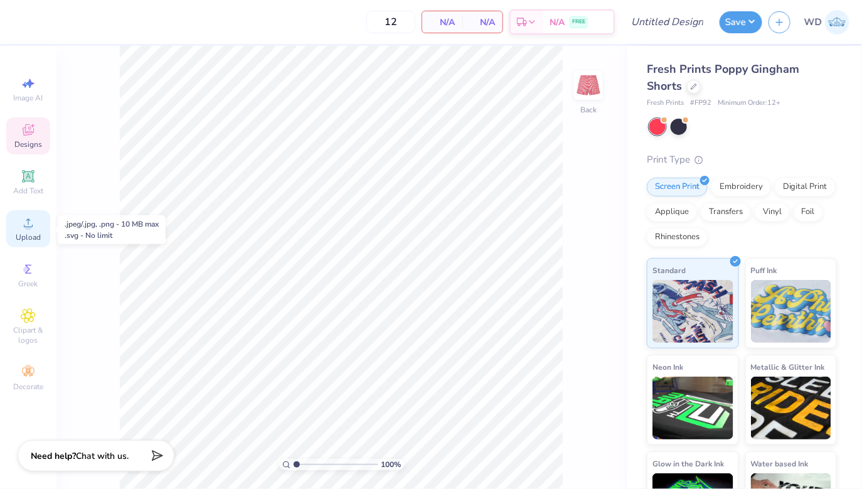
click at [41, 238] on div "Upload" at bounding box center [28, 228] width 44 height 37
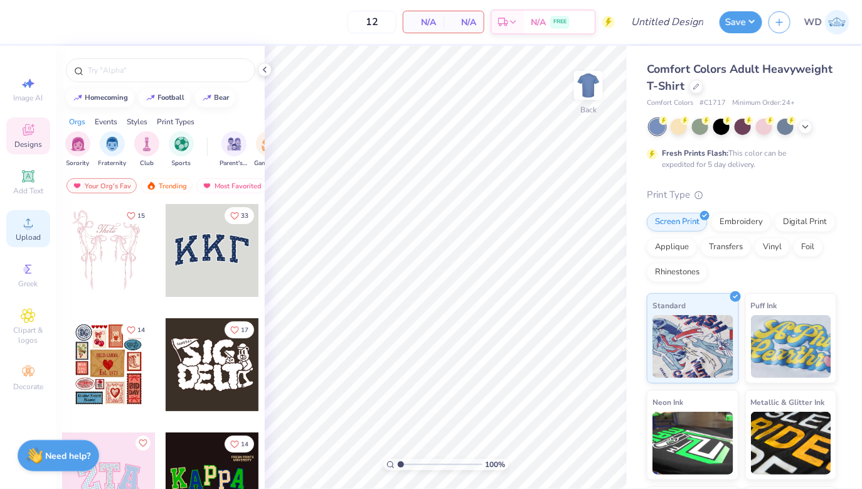
click at [20, 227] on div "Upload" at bounding box center [28, 228] width 44 height 37
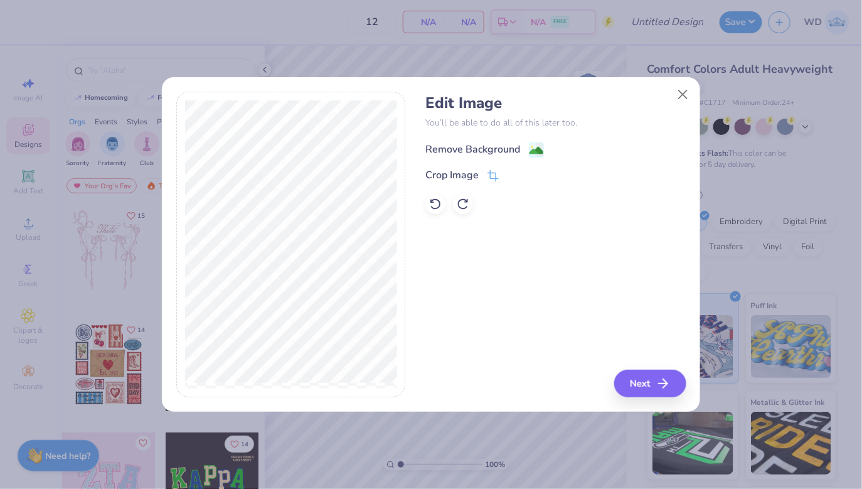
click at [534, 154] on image at bounding box center [537, 151] width 14 height 14
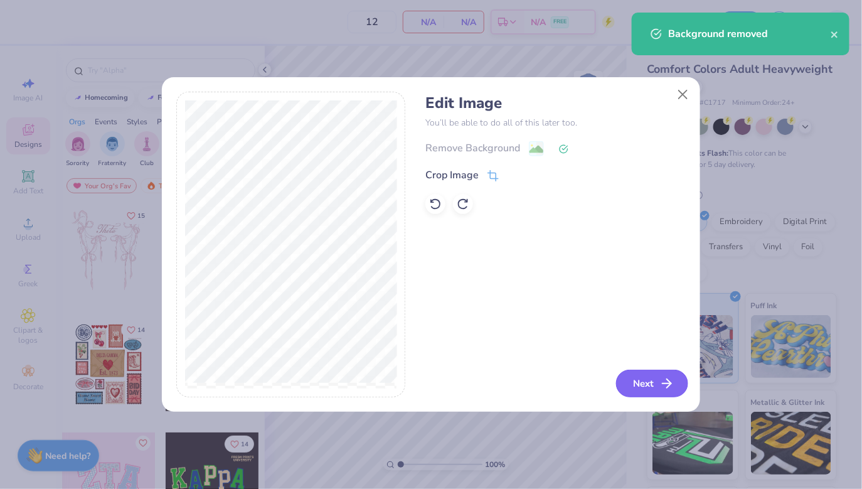
click at [663, 388] on icon "button" at bounding box center [667, 383] width 15 height 15
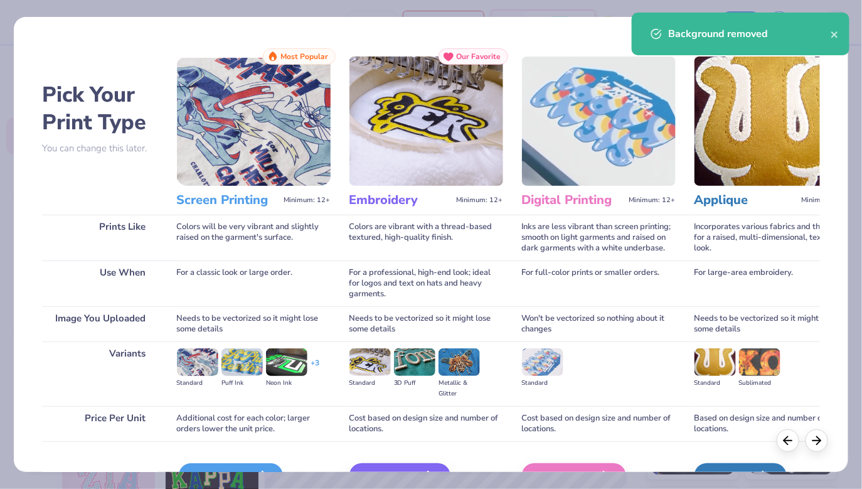
click at [255, 463] on div "Screen Print" at bounding box center [231, 475] width 104 height 25
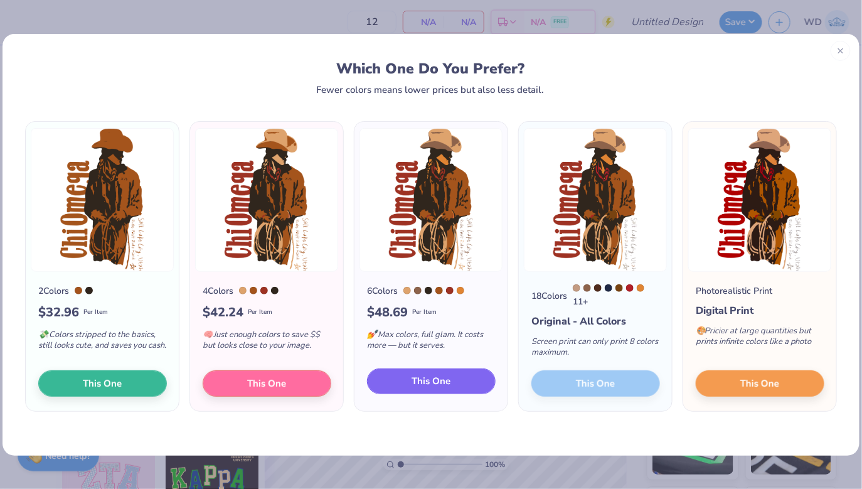
click at [450, 386] on span "This One" at bounding box center [431, 381] width 39 height 14
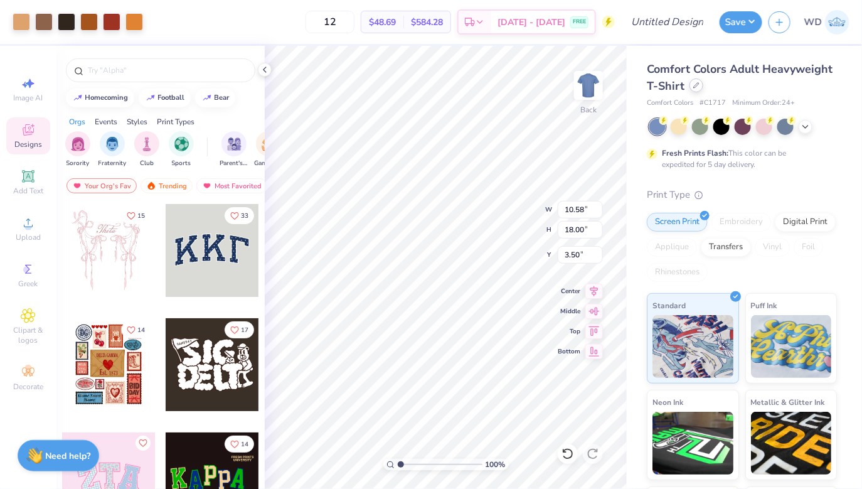
click at [696, 87] on icon at bounding box center [697, 85] width 6 height 6
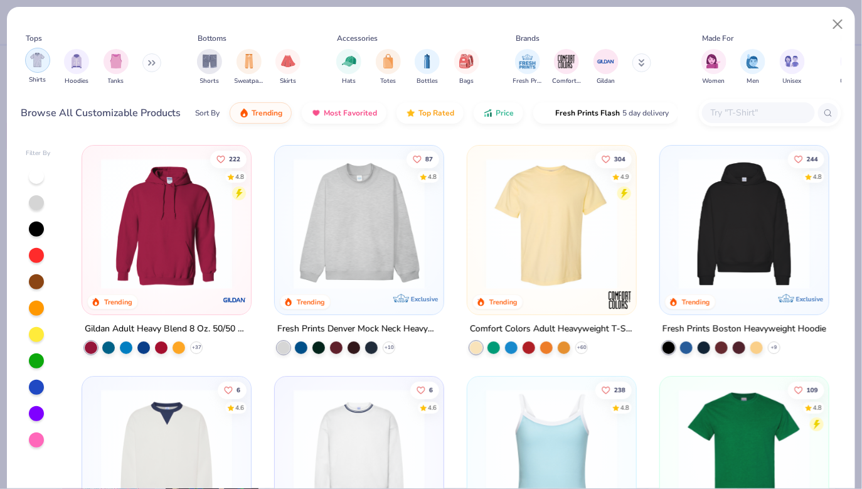
click at [43, 68] on div "filter for Shirts" at bounding box center [37, 60] width 25 height 25
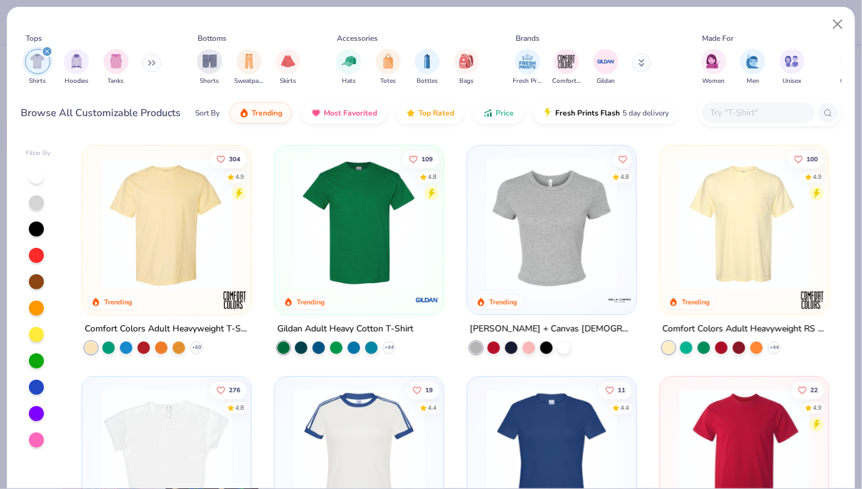
click at [548, 413] on img at bounding box center [552, 454] width 144 height 131
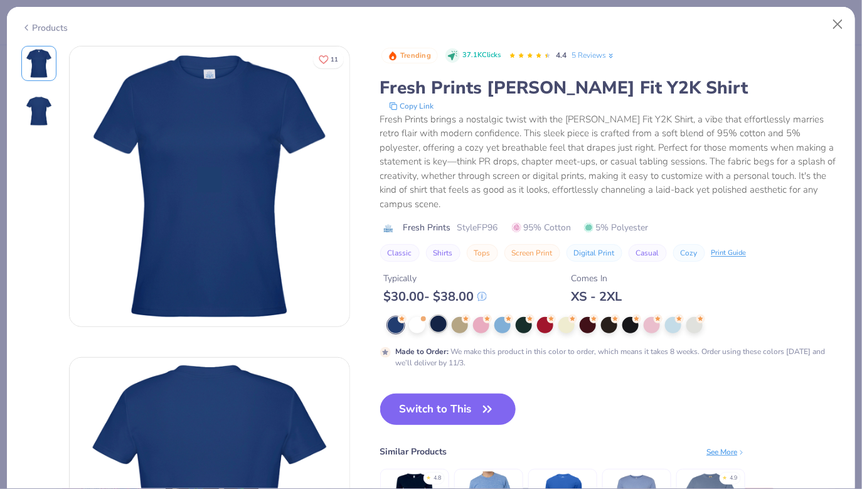
click at [439, 316] on div at bounding box center [439, 324] width 16 height 16
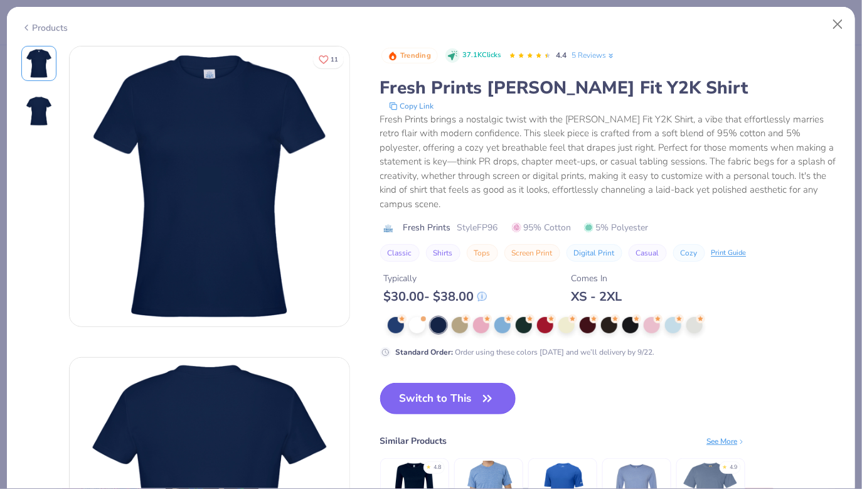
click at [466, 392] on button "Switch to This" at bounding box center [448, 398] width 136 height 31
type input "50"
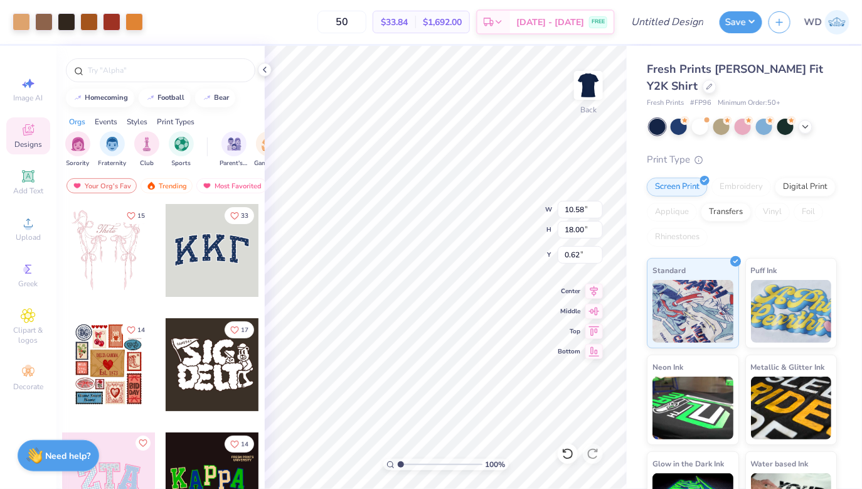
type input "0.50"
type input "8.63"
type input "14.69"
click at [598, 295] on icon at bounding box center [595, 289] width 18 height 15
type input "1.47"
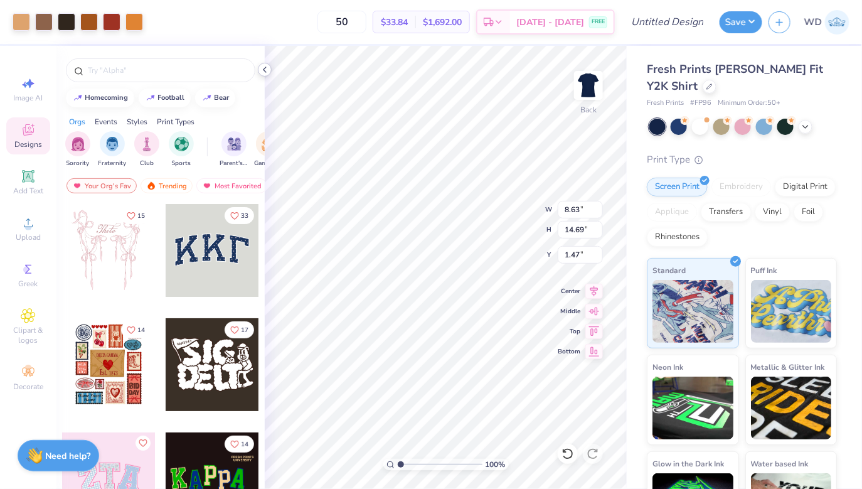
click at [265, 71] on polyline at bounding box center [265, 69] width 3 height 5
